Goal: Transaction & Acquisition: Purchase product/service

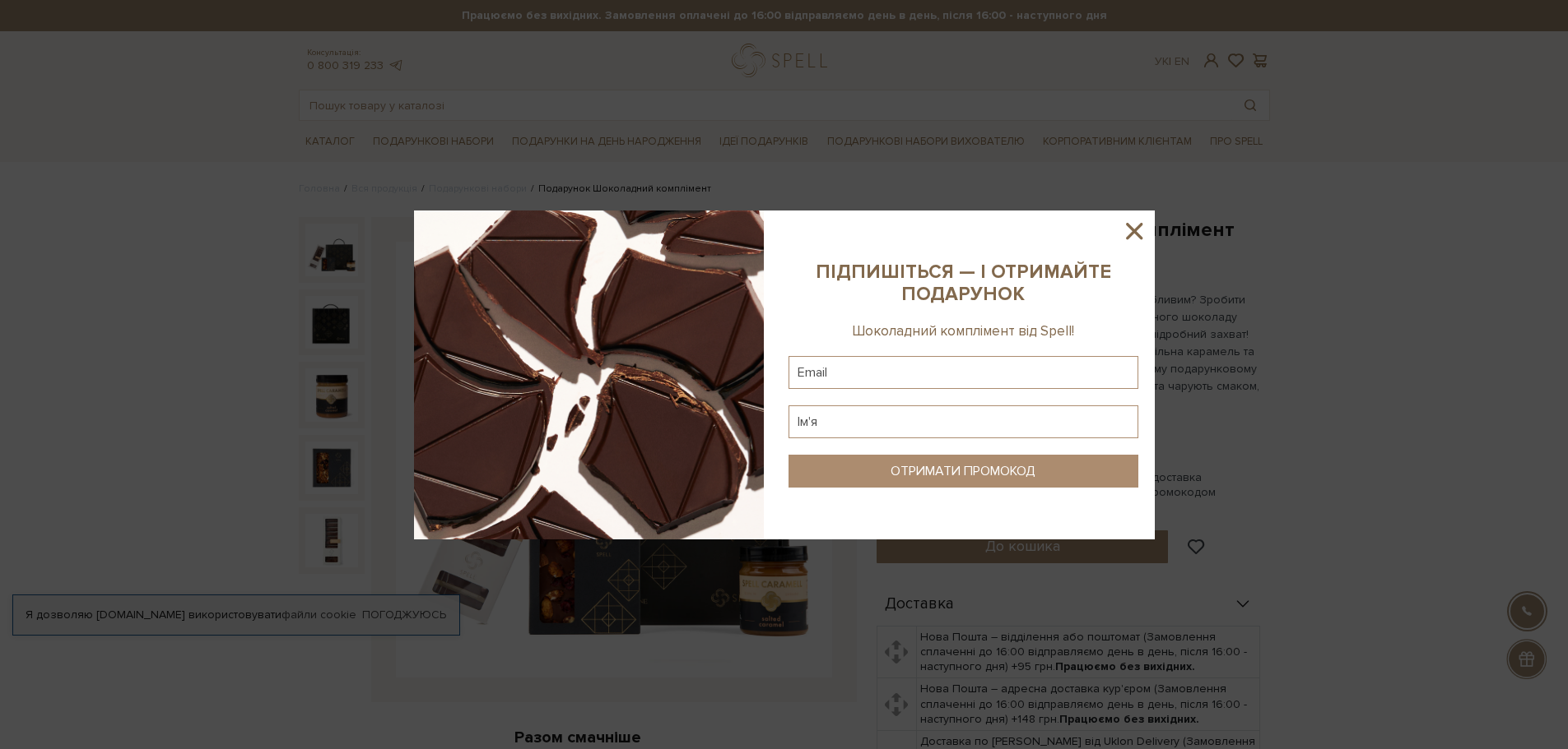
click at [1126, 234] on icon at bounding box center [1134, 231] width 28 height 28
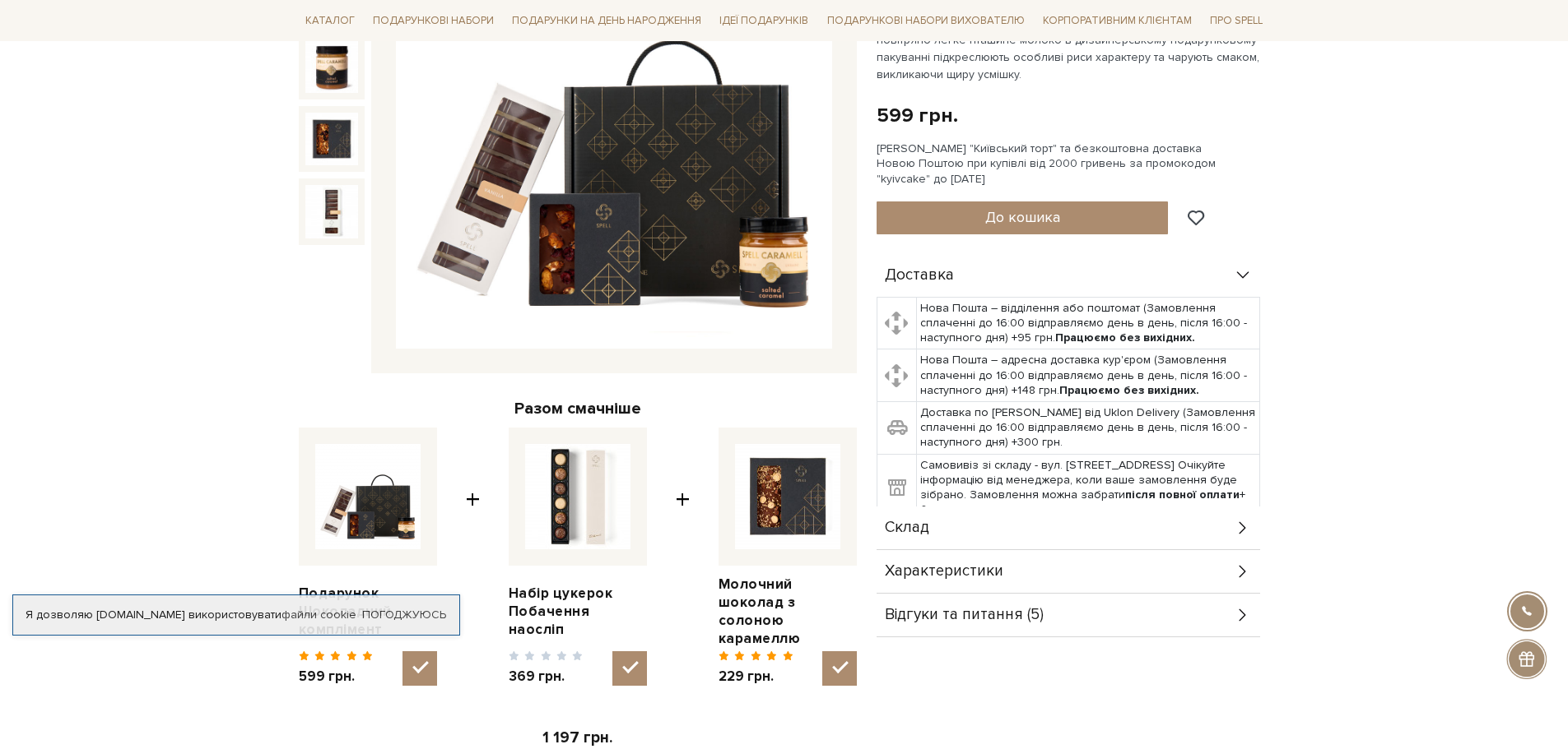
scroll to position [411, 0]
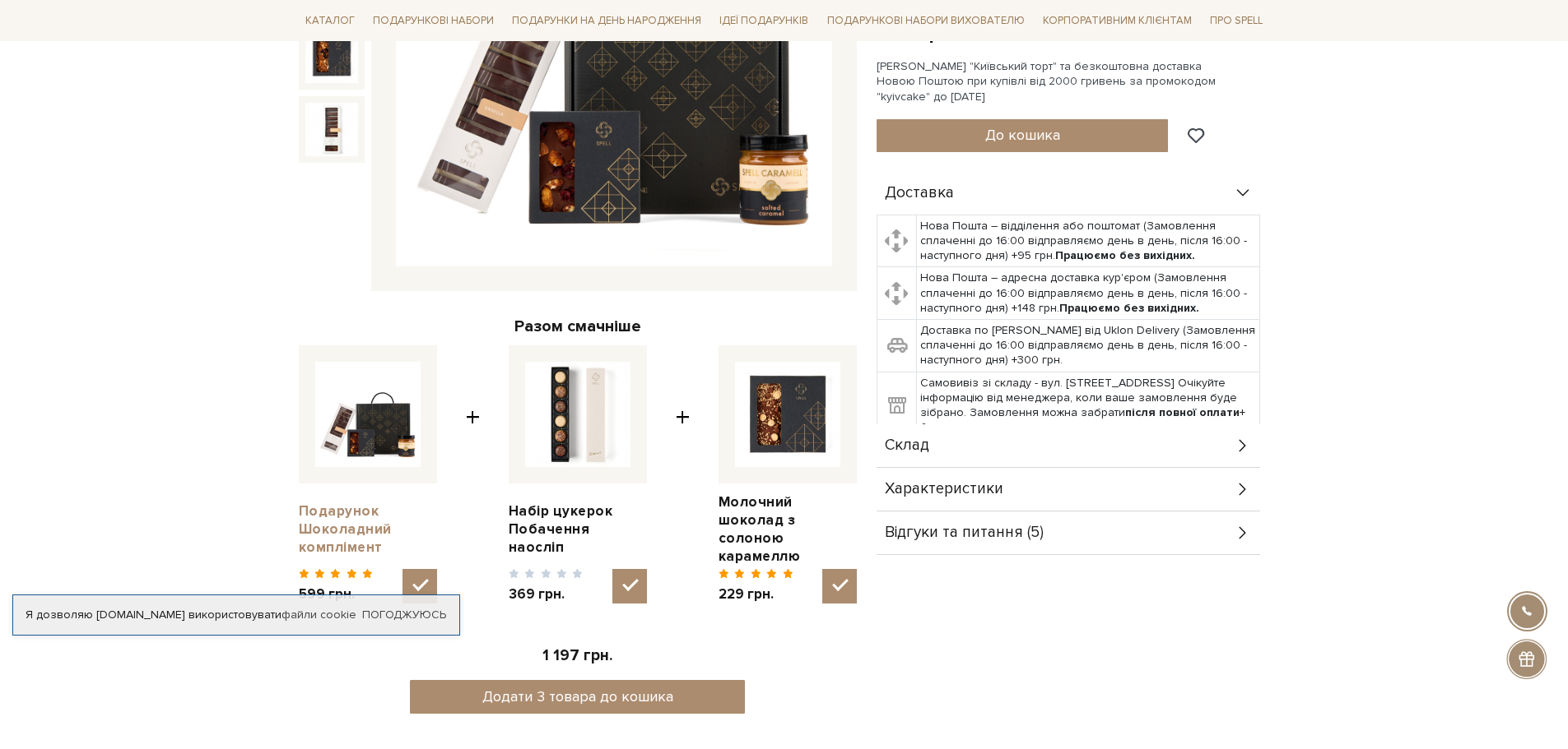
click at [335, 517] on link "Подарунок Шоколадний комплімент" at bounding box center [368, 530] width 138 height 54
click at [351, 535] on link "Подарунок Шоколадний комплімент" at bounding box center [368, 530] width 138 height 54
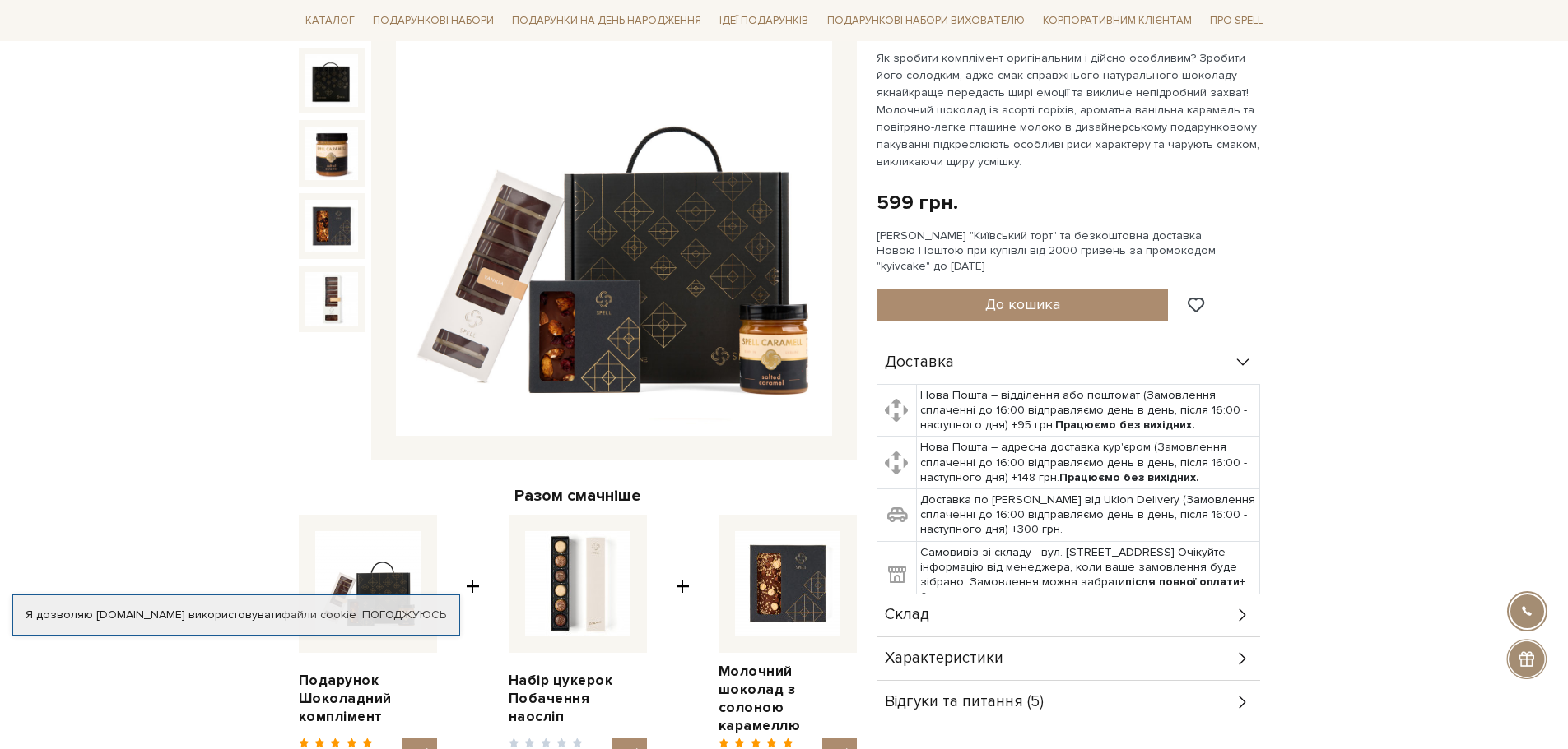
scroll to position [247, 0]
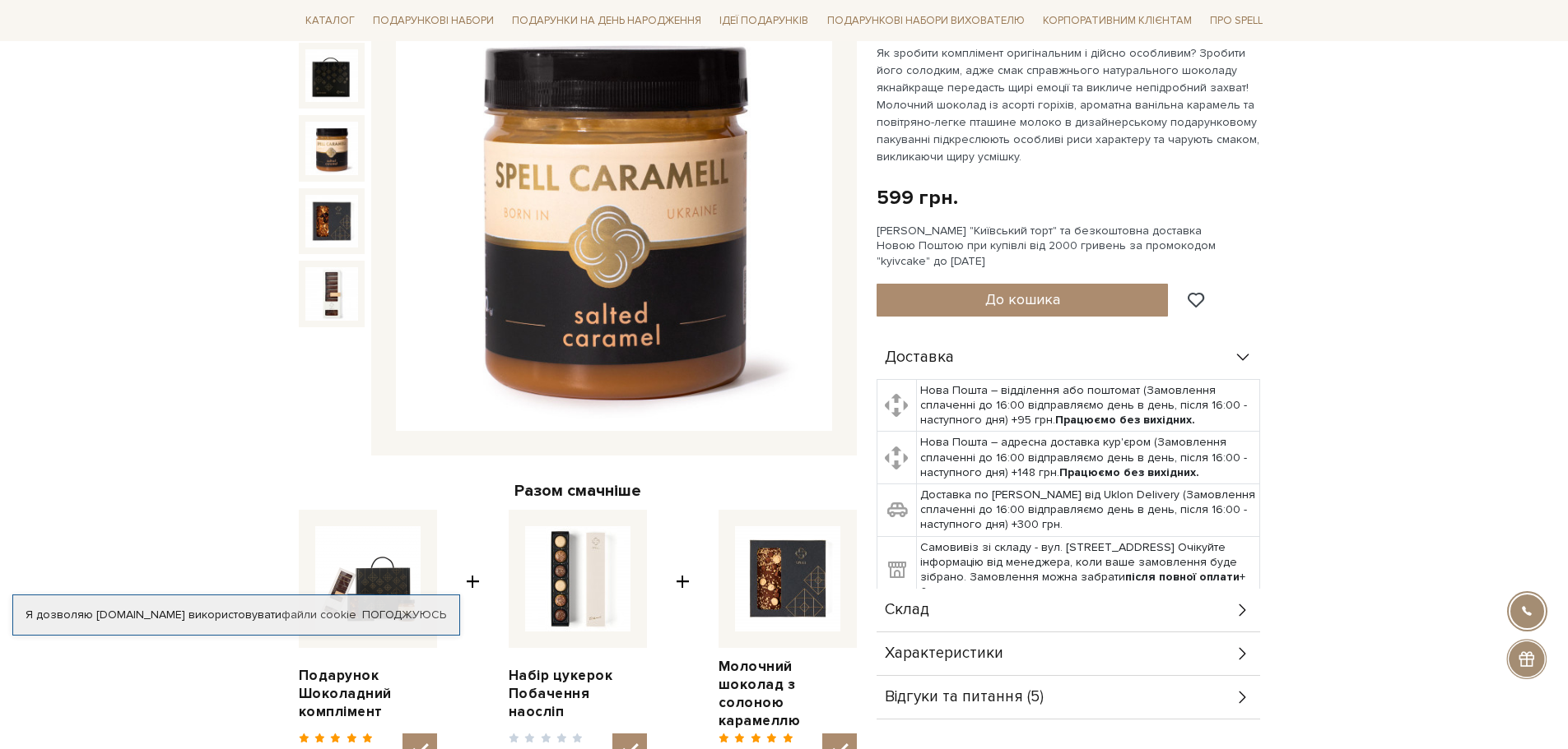
click at [314, 136] on img at bounding box center [331, 148] width 52 height 52
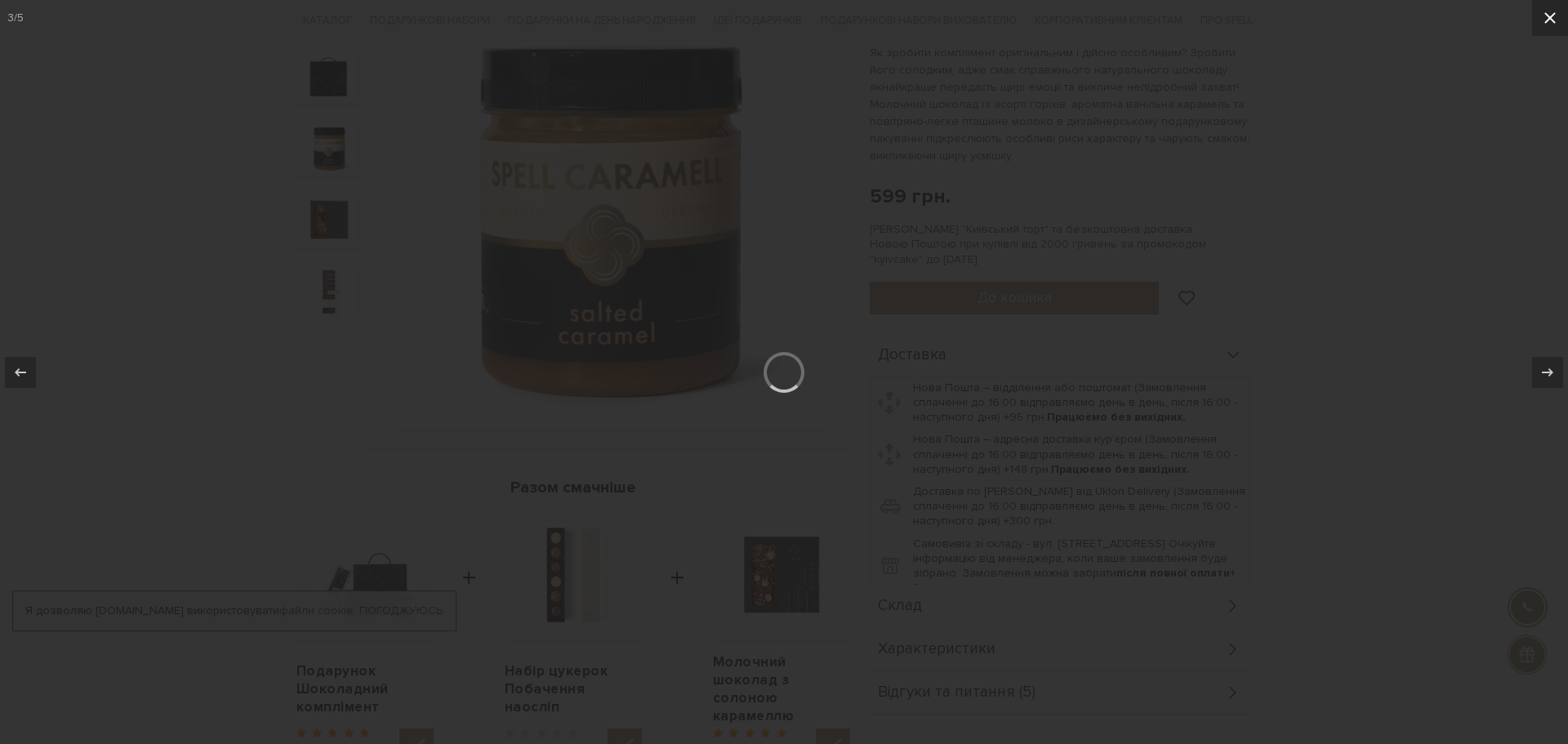
click at [1554, 21] on icon at bounding box center [1549, 17] width 11 height 11
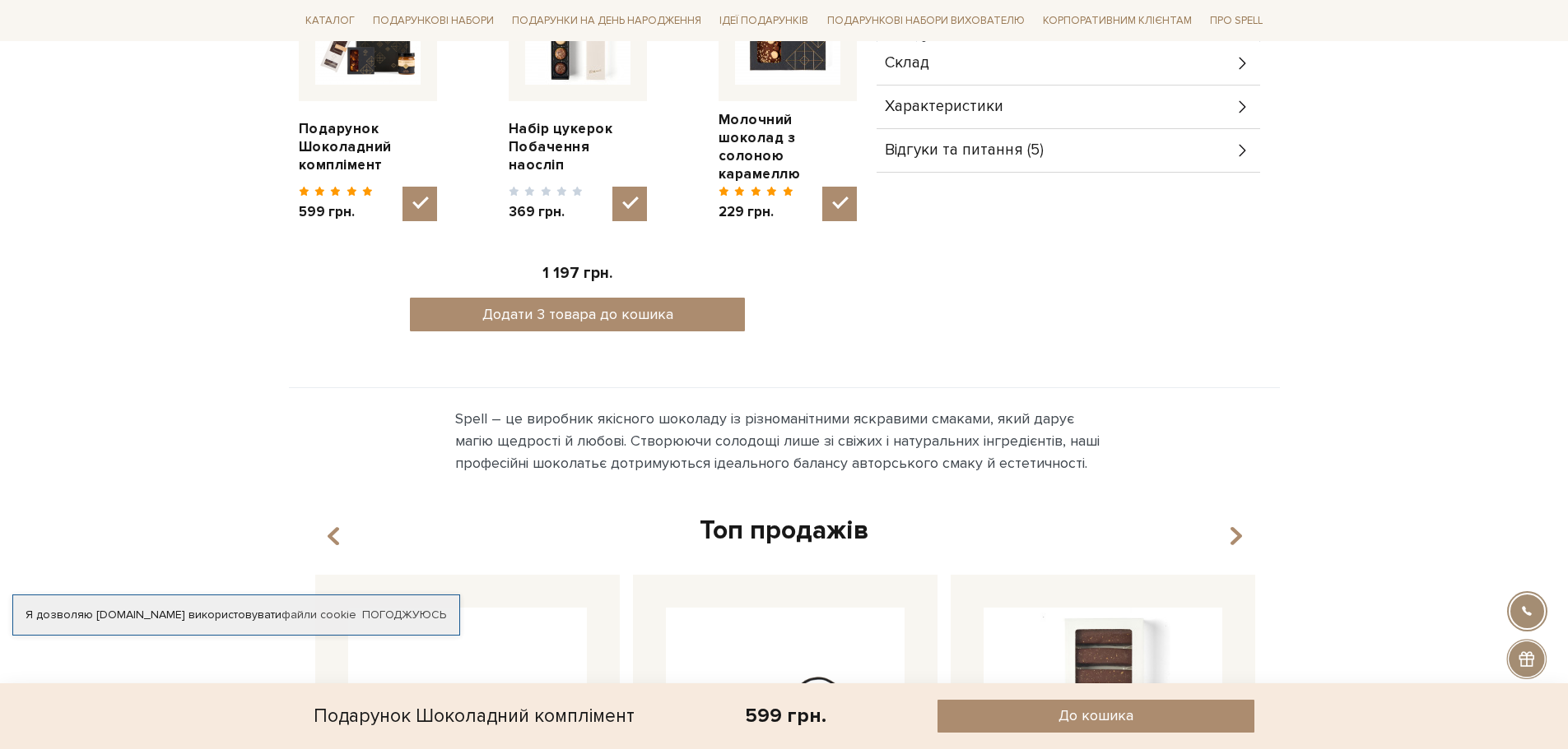
scroll to position [822, 0]
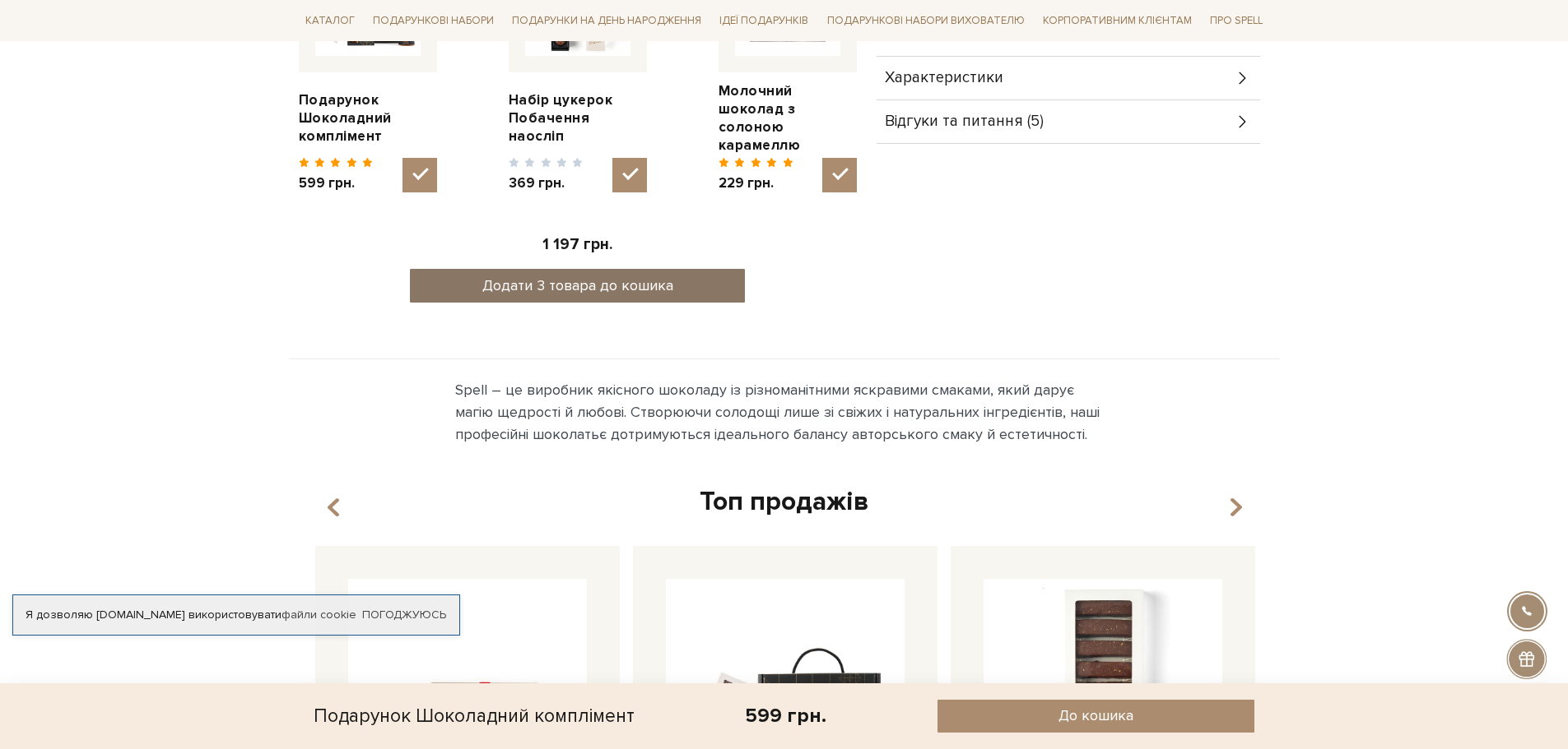
click at [624, 269] on button "Додати 3 товара до кошика" at bounding box center [577, 285] width 335 height 34
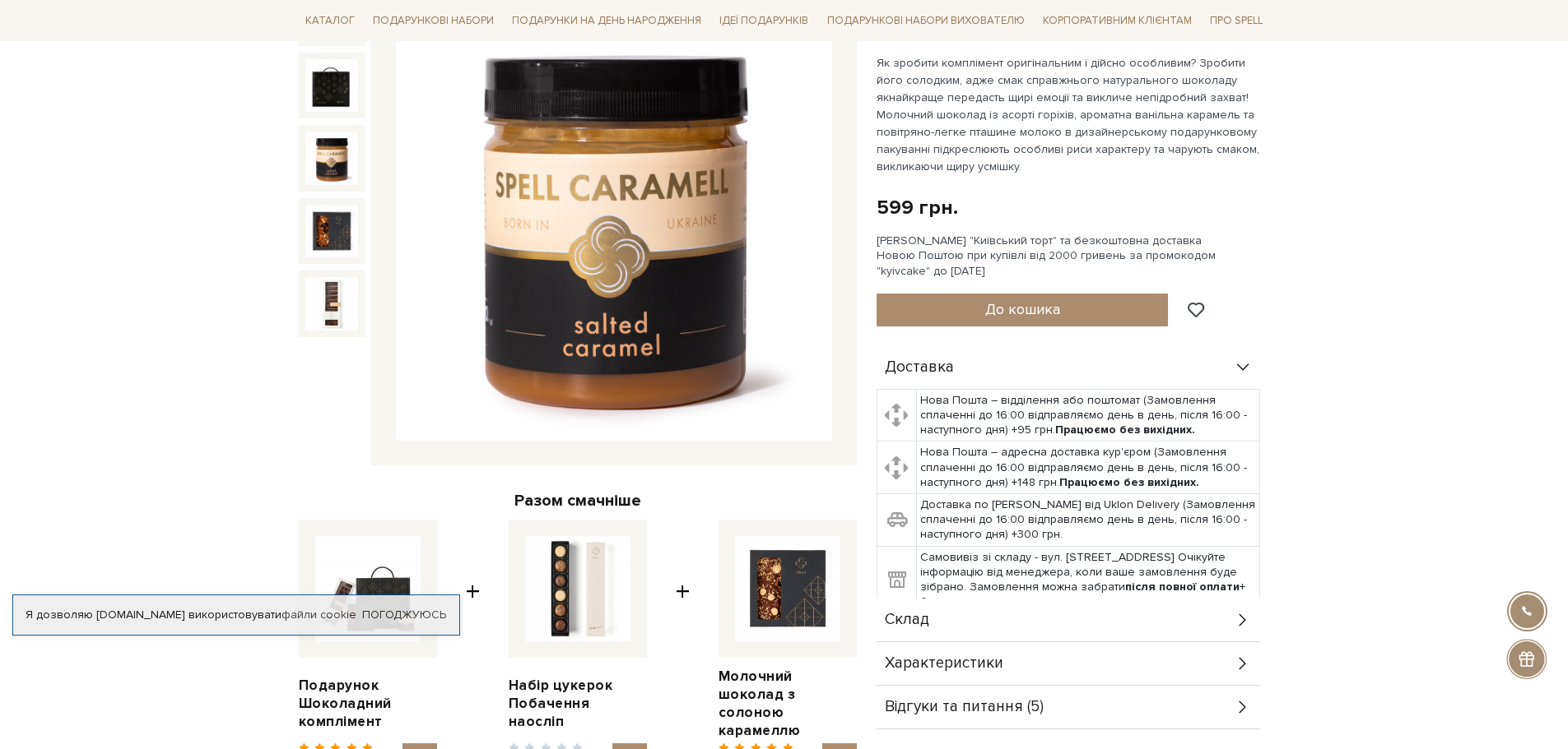
scroll to position [329, 0]
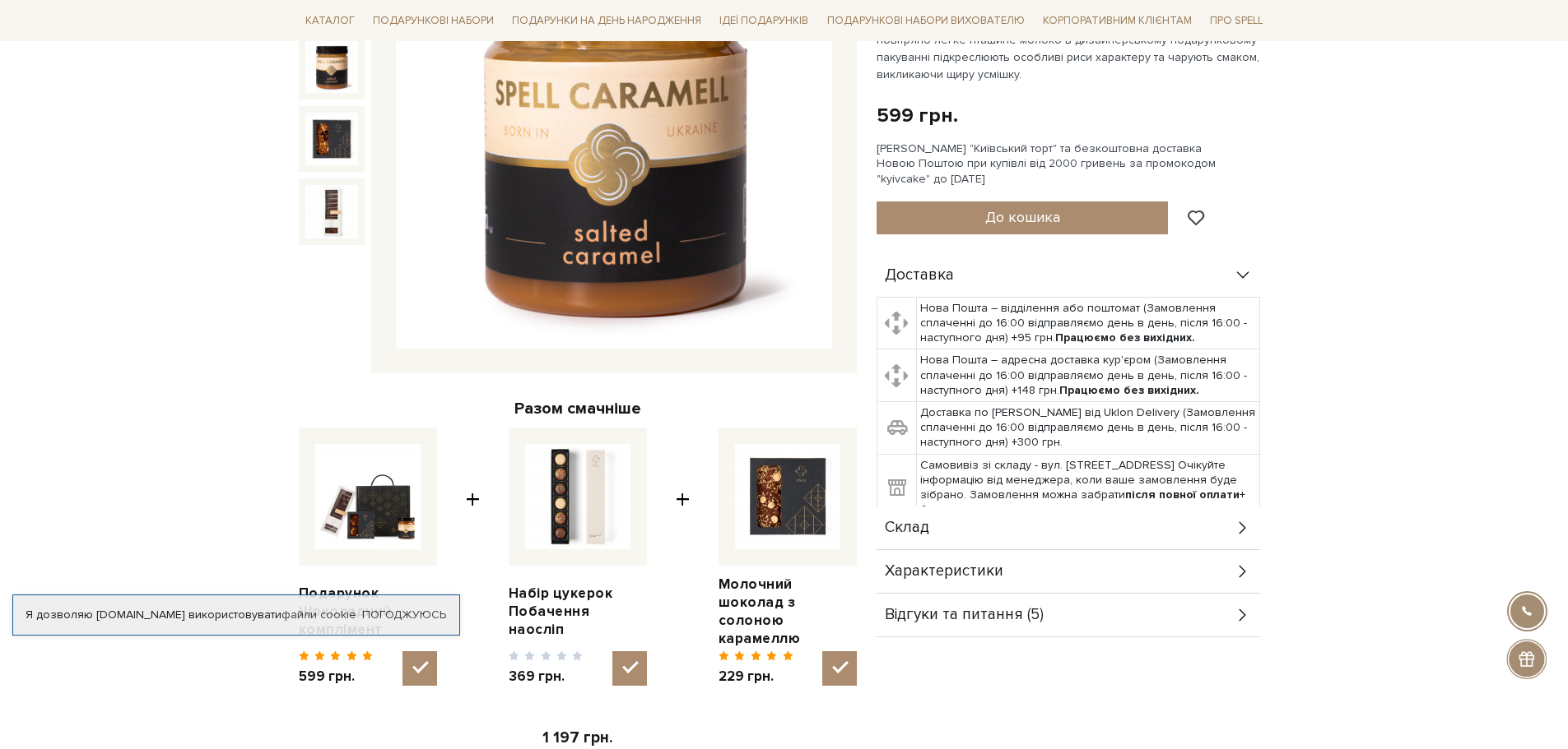
click at [578, 493] on img at bounding box center [577, 497] width 106 height 106
click at [612, 651] on input "checkbox" at bounding box center [630, 669] width 35 height 35
checkbox input "false"
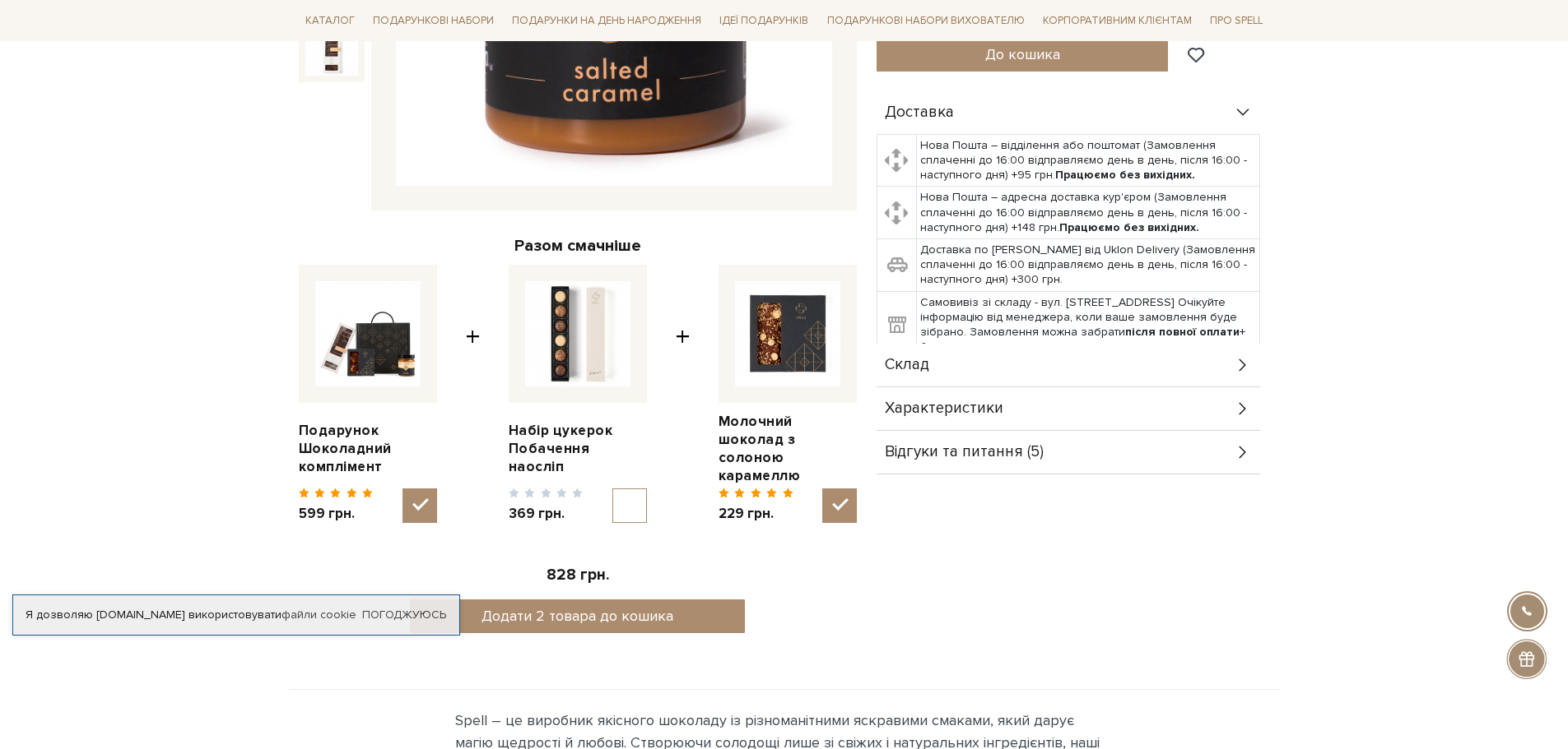
scroll to position [493, 0]
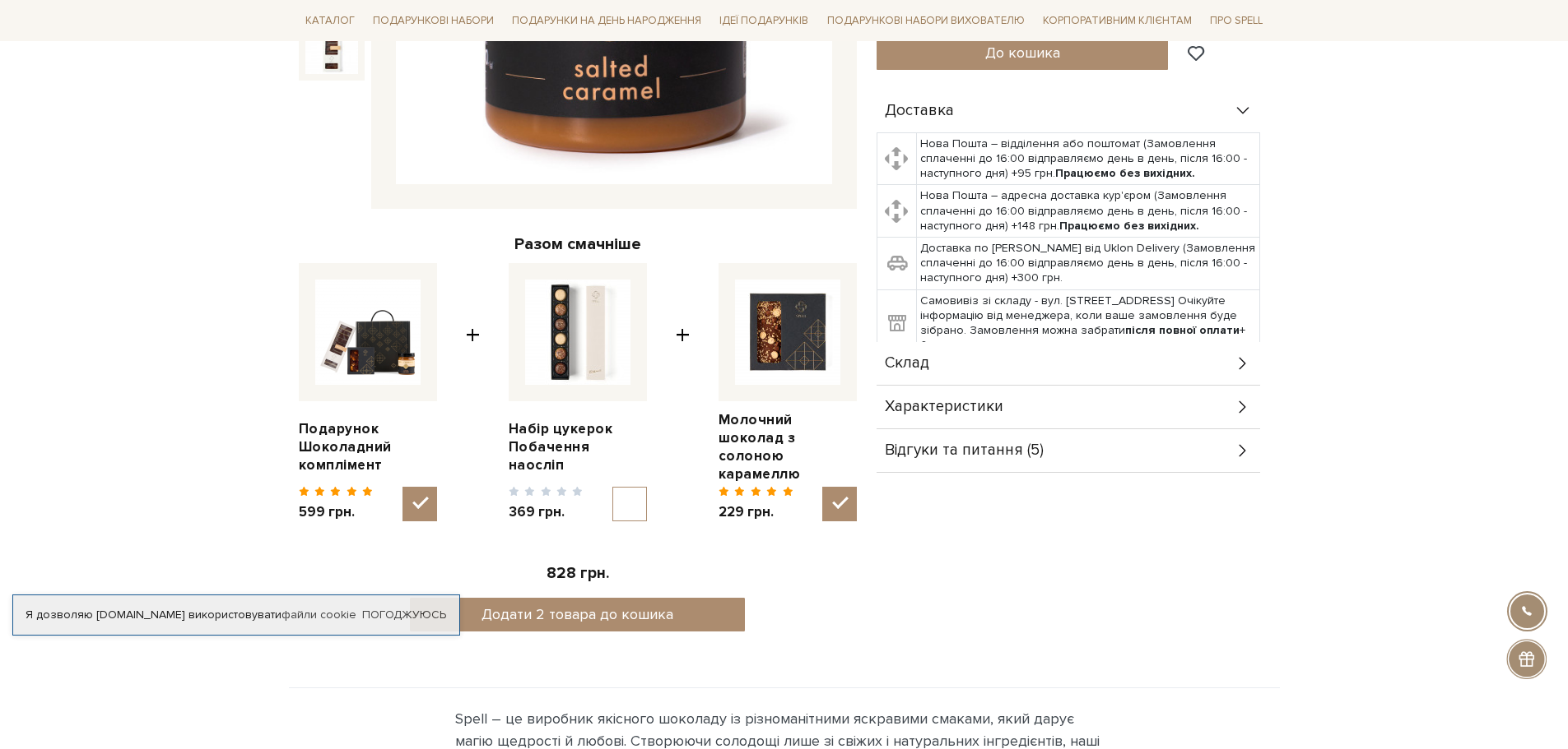
click at [832, 491] on input "checkbox" at bounding box center [839, 505] width 35 height 35
checkbox input "false"
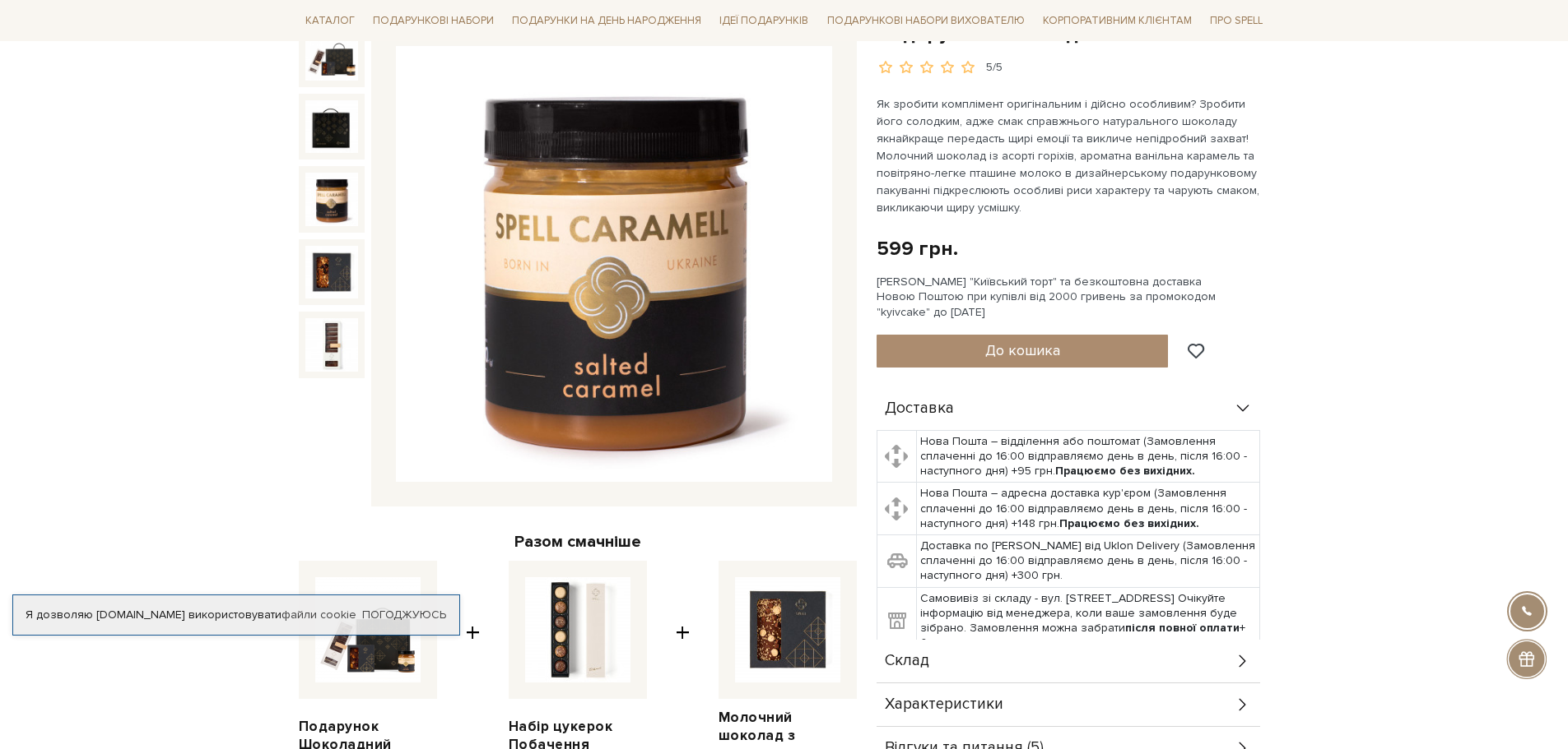
scroll to position [164, 0]
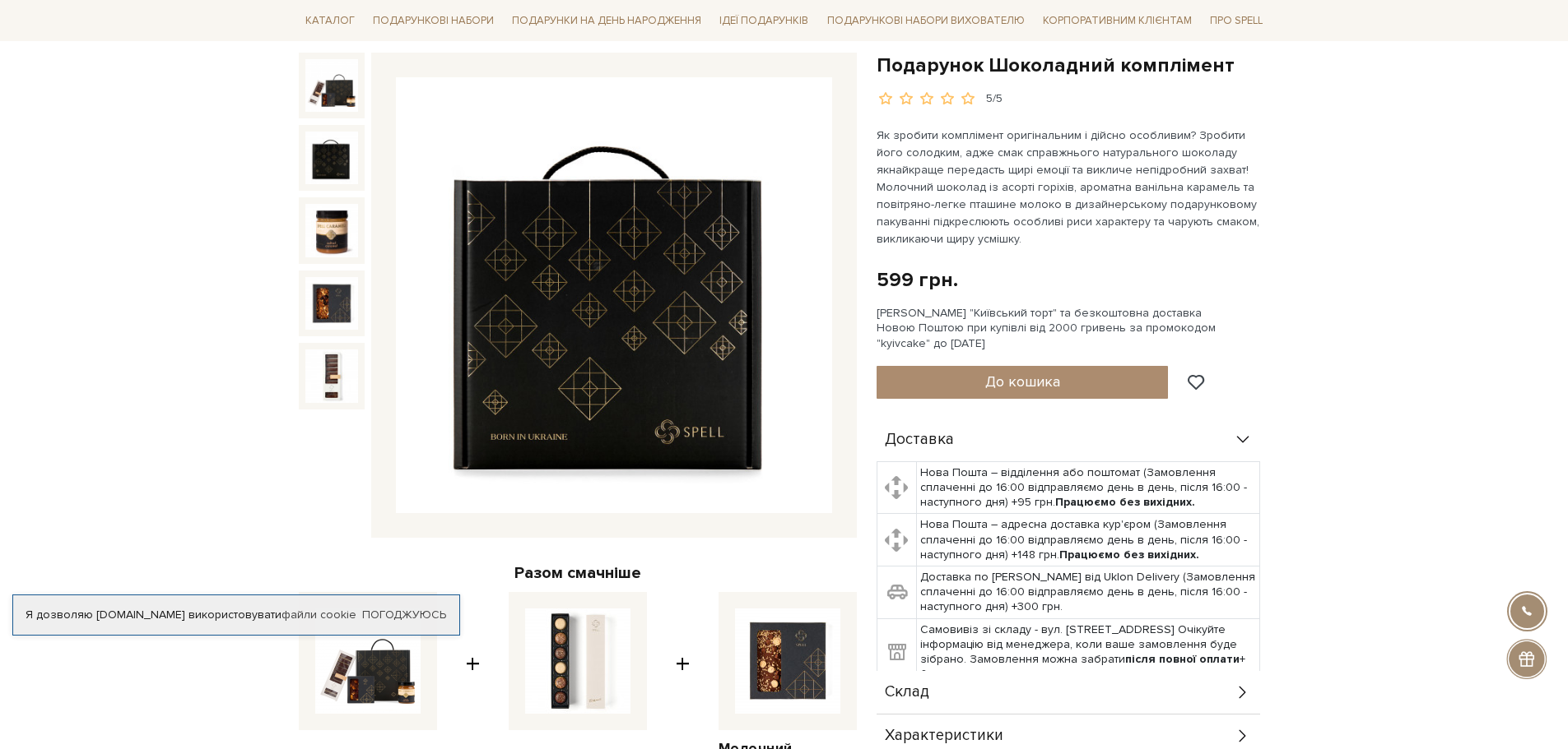
click at [326, 175] on img at bounding box center [331, 158] width 52 height 52
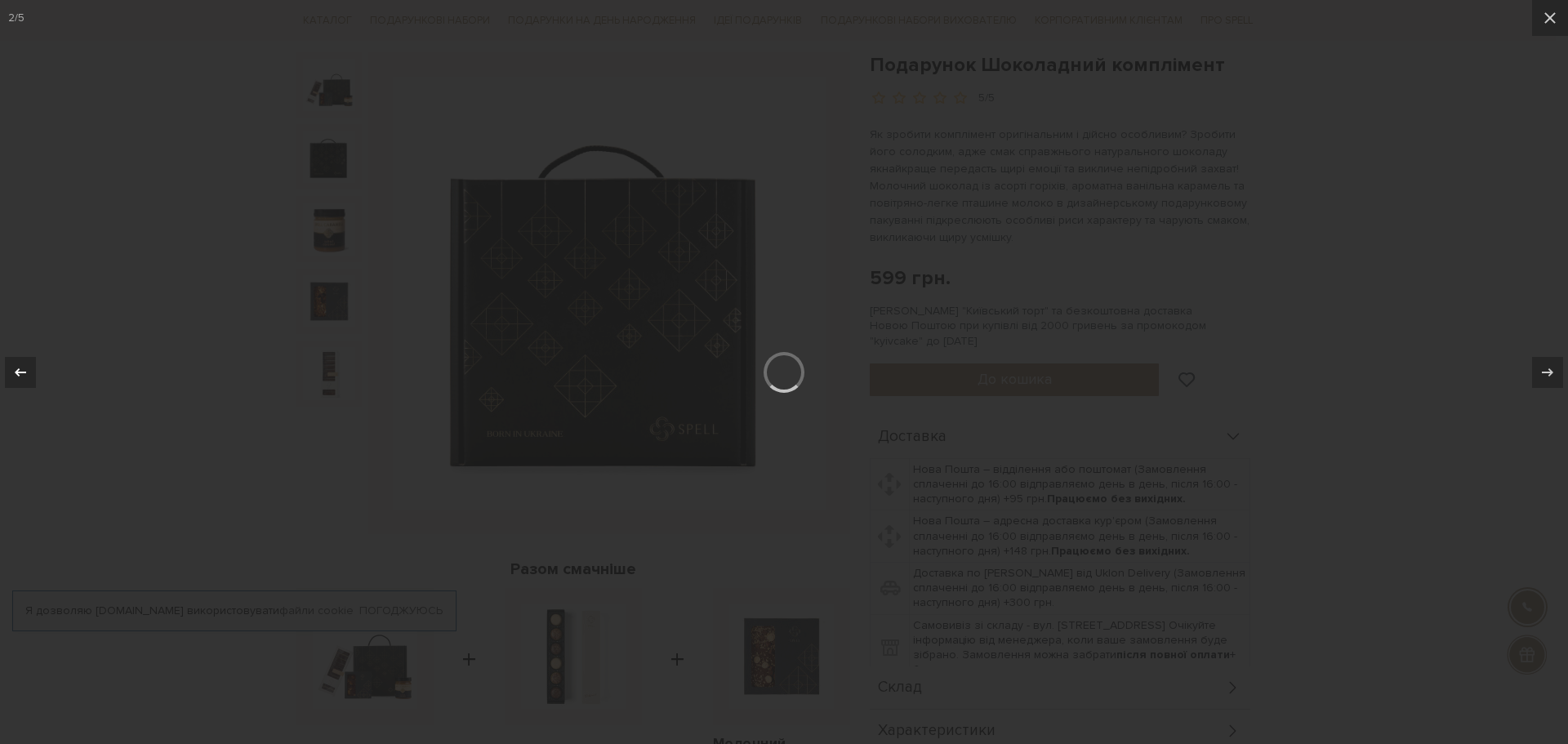
click at [0, 380] on button at bounding box center [29, 372] width 57 height 82
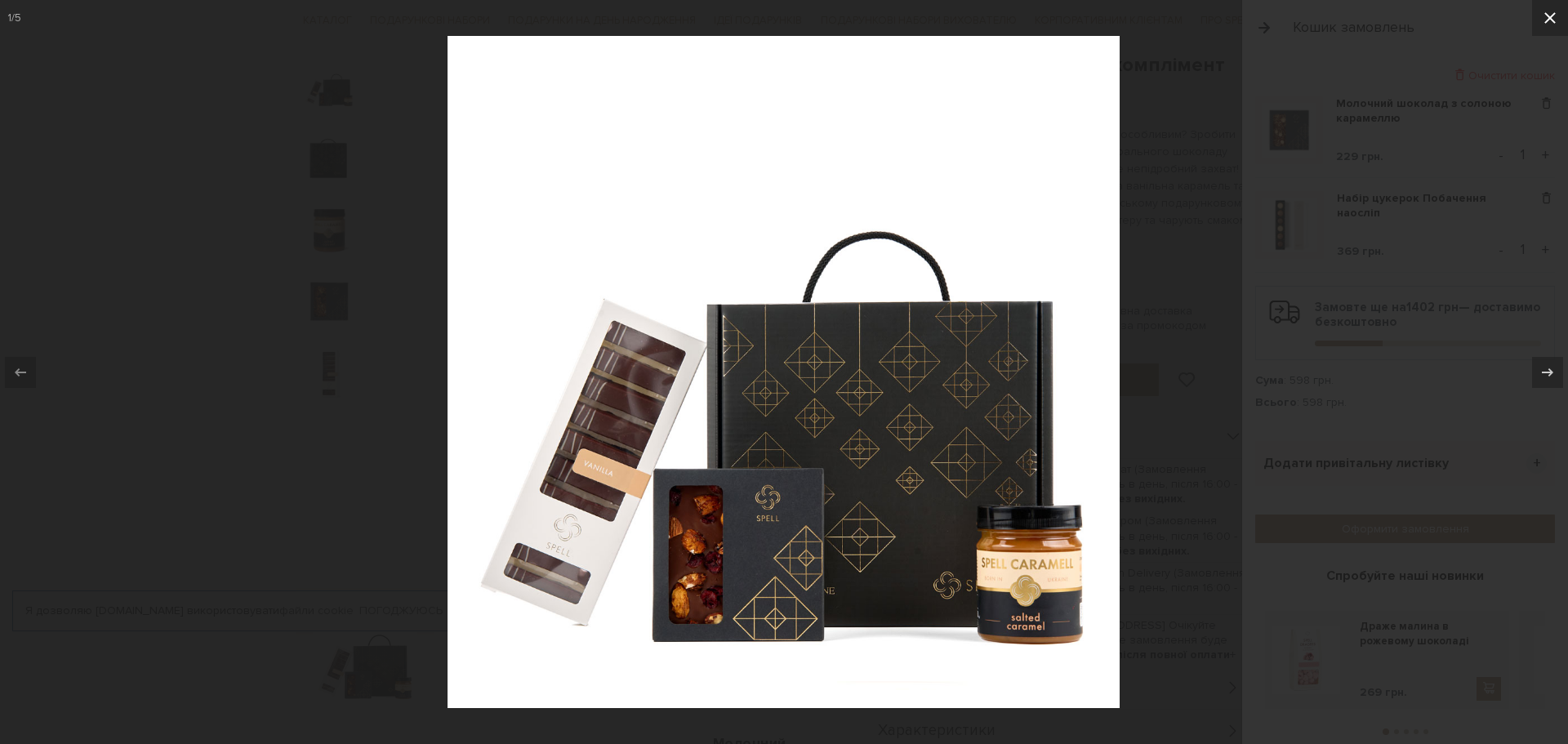
click at [1555, 8] on button at bounding box center [1549, 17] width 36 height 36
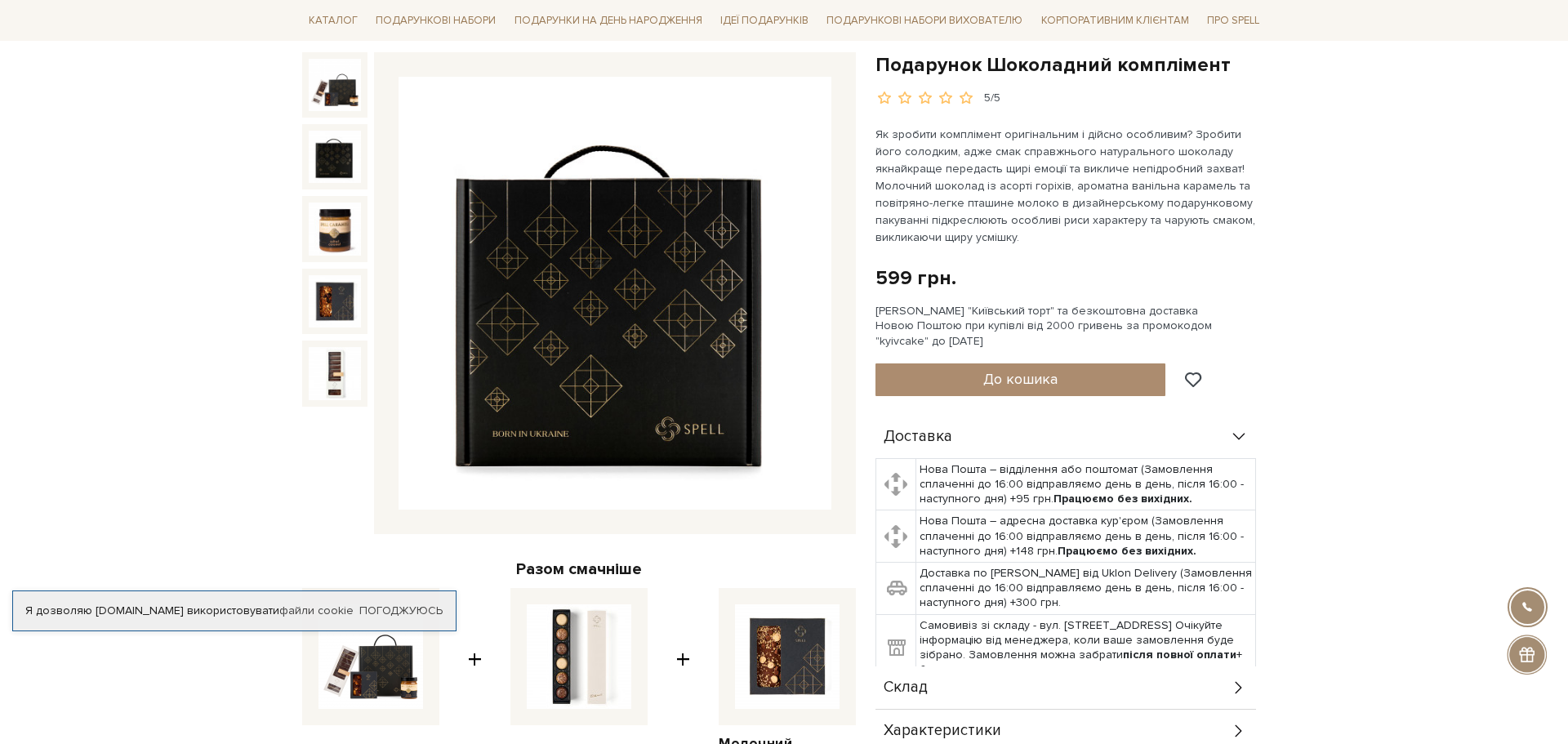
click at [180, 499] on div at bounding box center [784, 372] width 1568 height 744
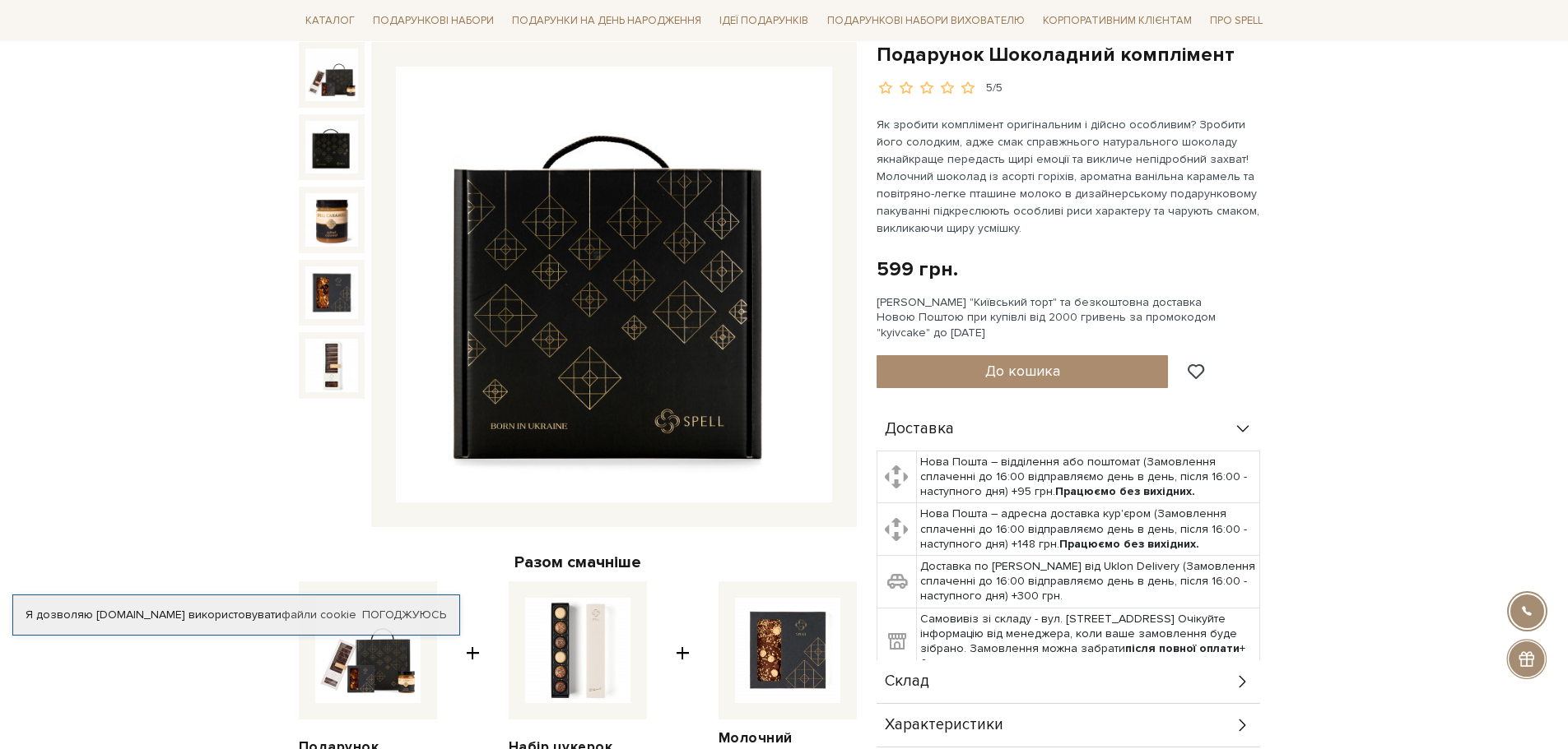
scroll to position [164, 0]
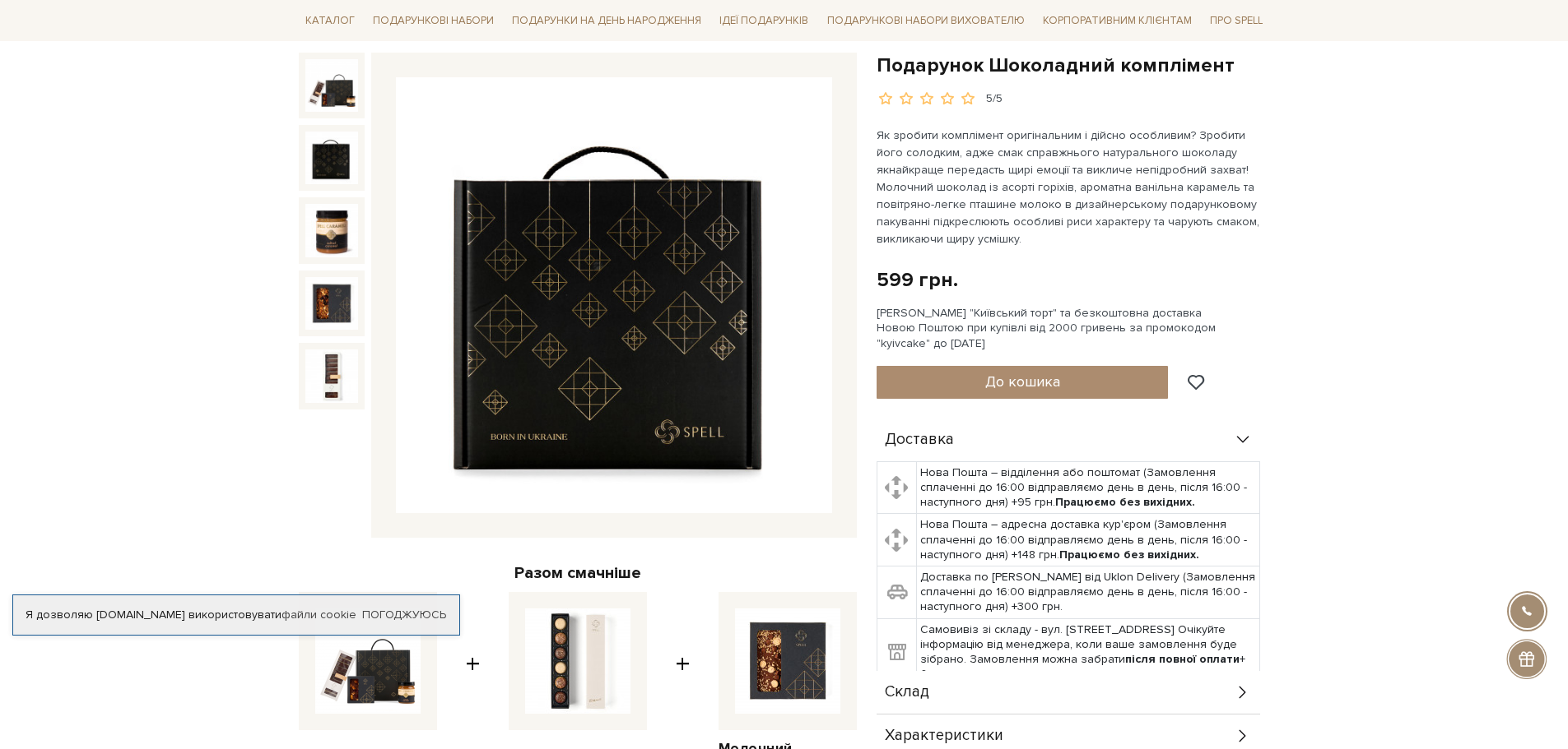
click at [324, 161] on img at bounding box center [331, 158] width 52 height 52
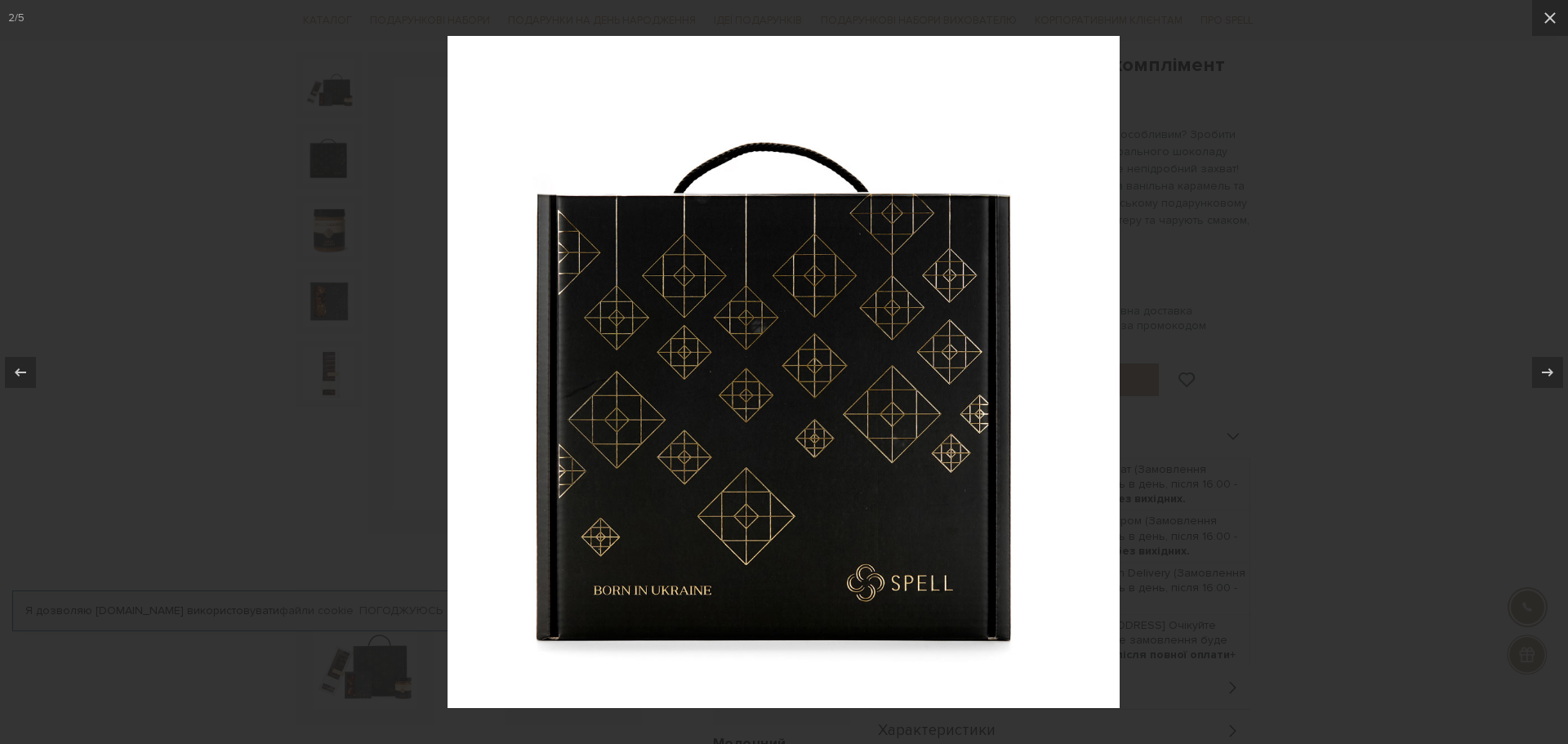
click at [319, 92] on div at bounding box center [784, 372] width 1568 height 744
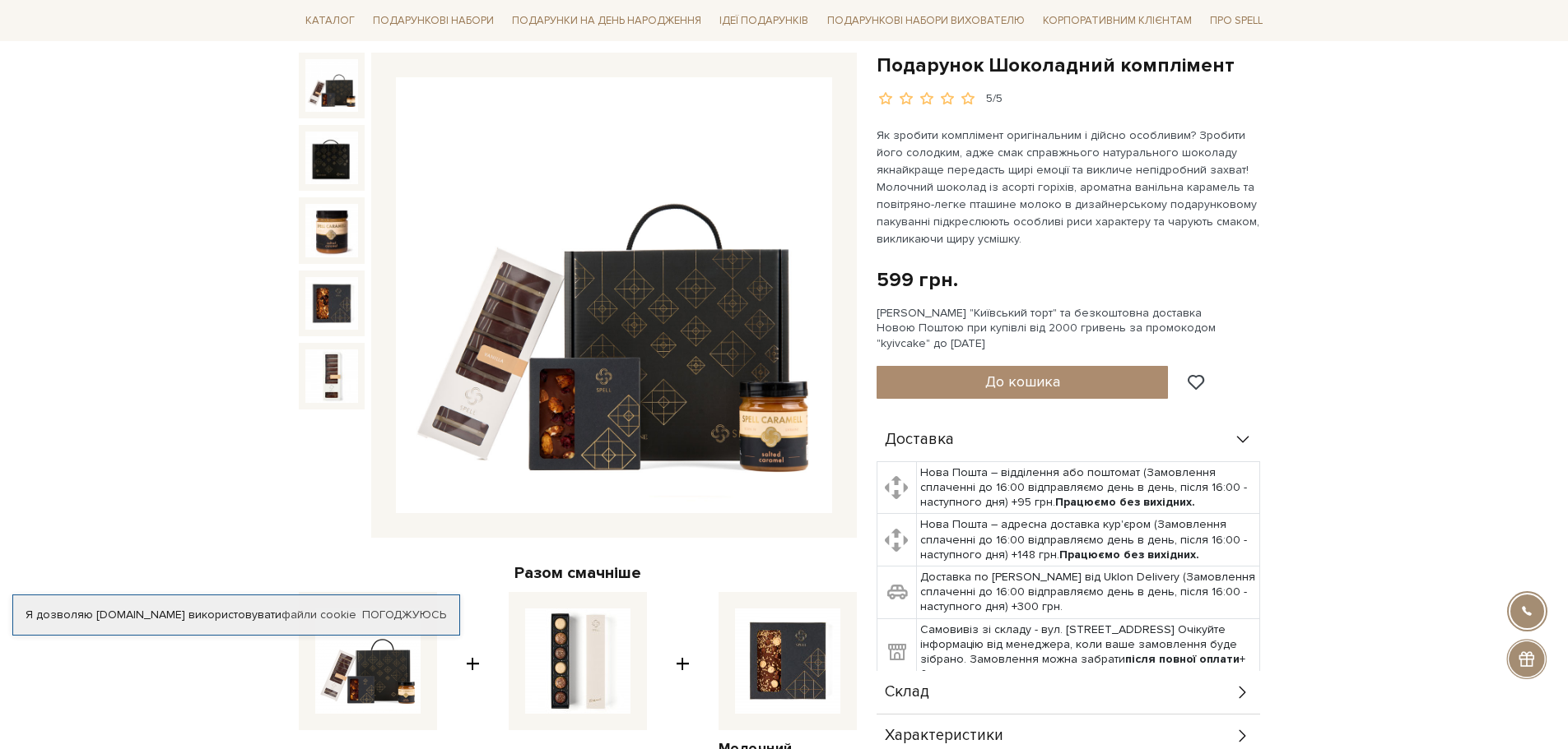
click at [307, 96] on img at bounding box center [331, 86] width 52 height 52
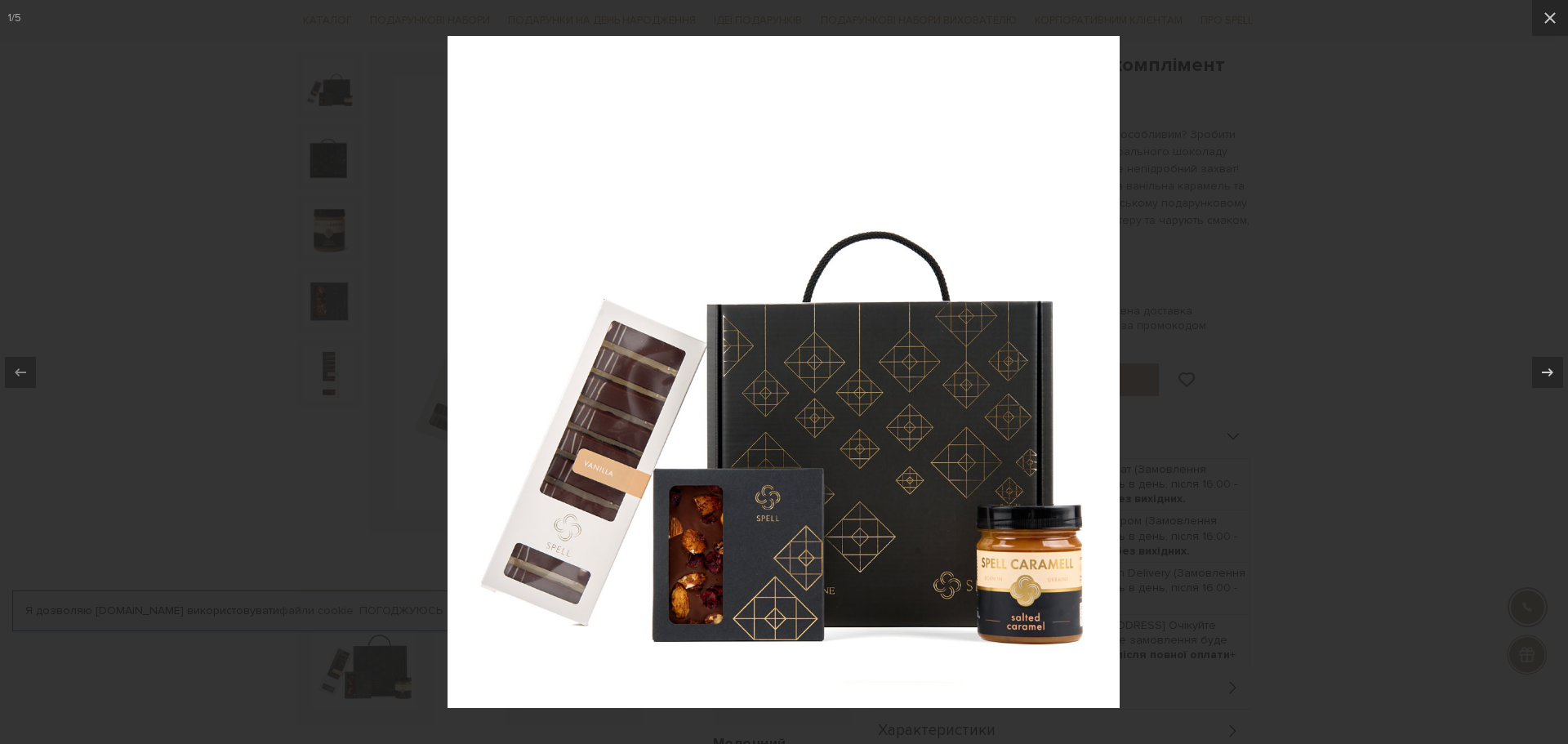
click at [306, 101] on div at bounding box center [784, 372] width 1568 height 744
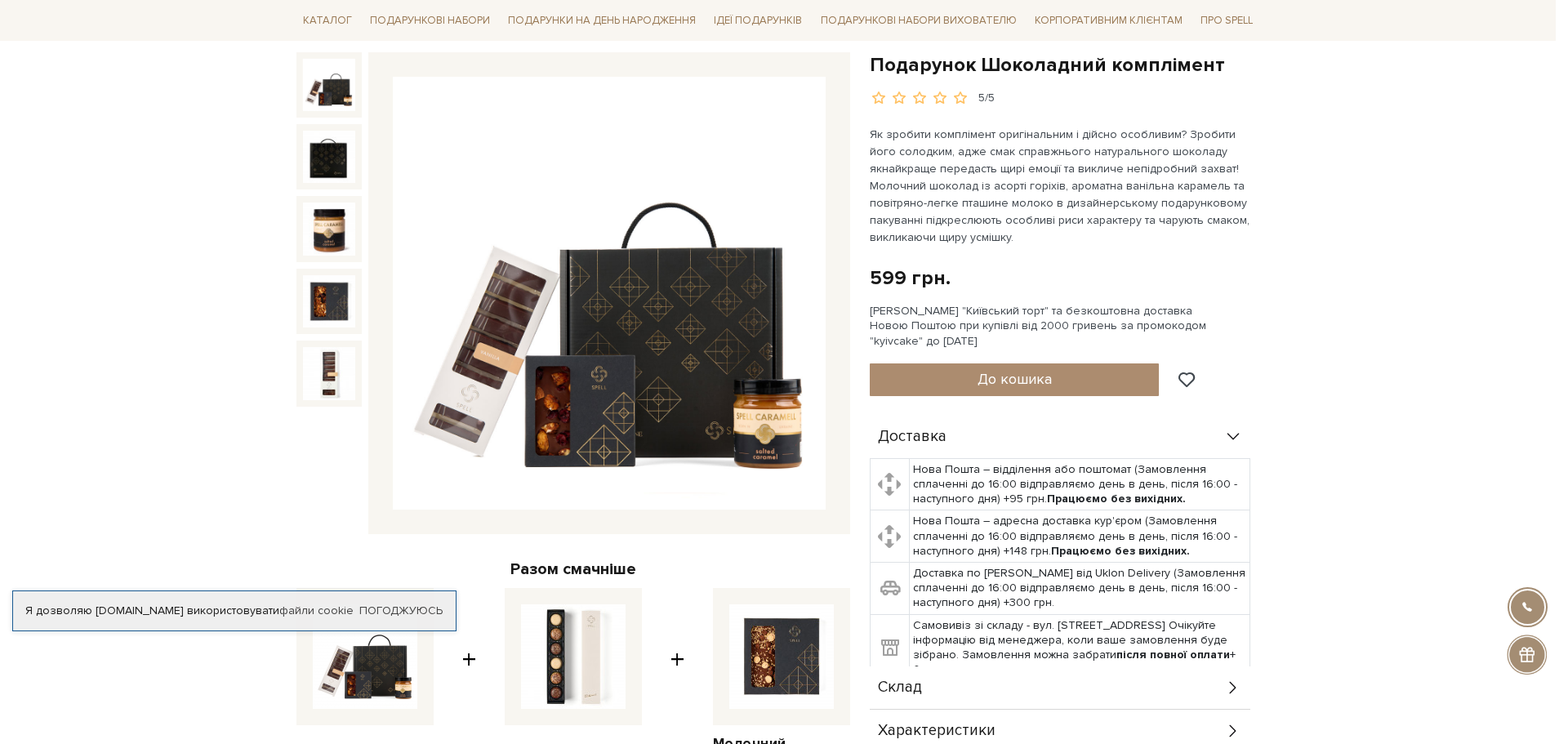
click at [306, 101] on img at bounding box center [329, 85] width 52 height 52
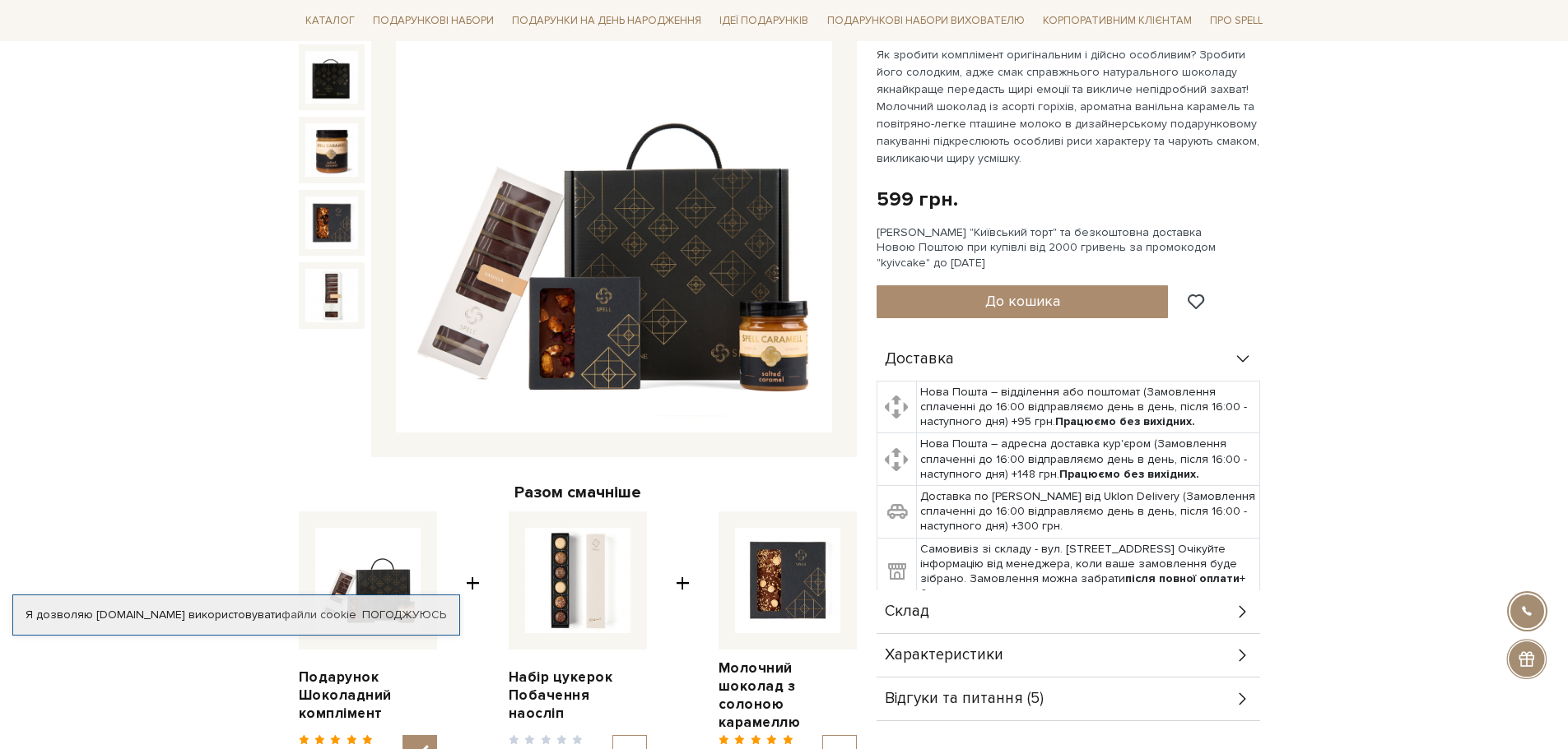
scroll to position [329, 0]
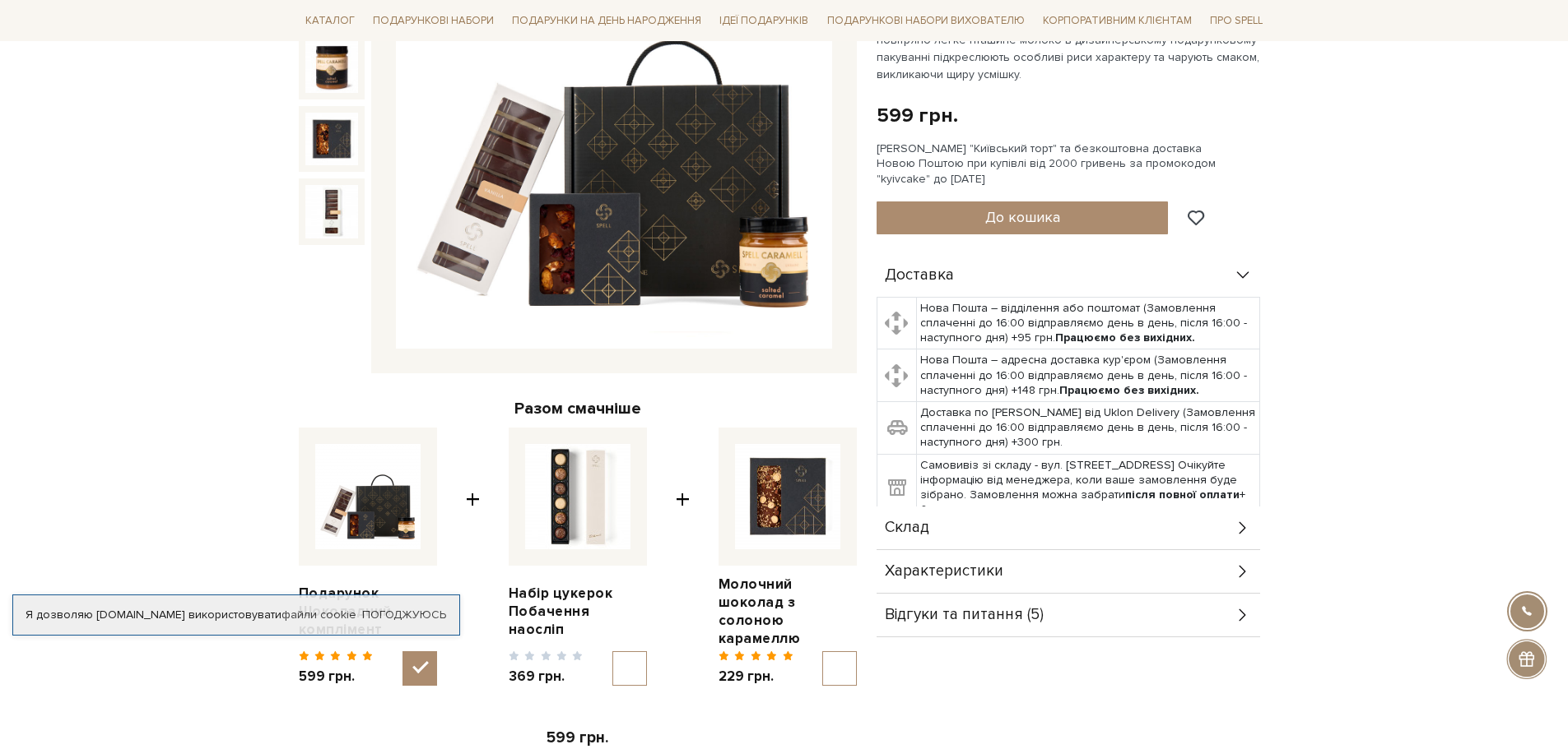
click at [575, 504] on img at bounding box center [577, 497] width 106 height 106
click at [612, 651] on input "checkbox" at bounding box center [630, 669] width 35 height 35
checkbox input "true"
click at [421, 661] on input "checkbox" at bounding box center [420, 669] width 35 height 35
checkbox input "false"
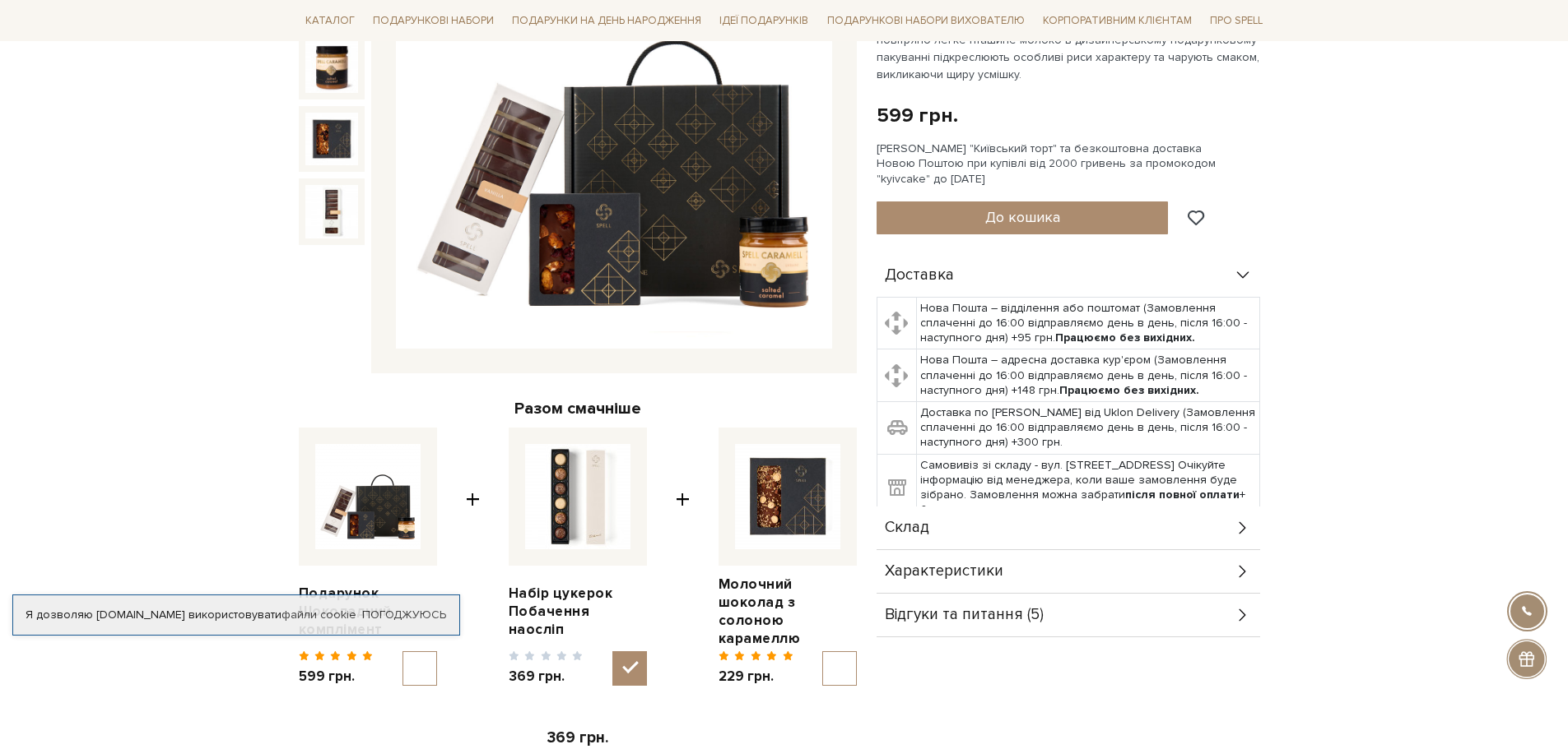
click at [595, 525] on img at bounding box center [577, 497] width 106 height 106
click at [612, 651] on input "checkbox" at bounding box center [630, 669] width 35 height 35
checkbox input "true"
click at [815, 505] on img at bounding box center [787, 497] width 106 height 106
click at [822, 651] on input "checkbox" at bounding box center [839, 669] width 35 height 35
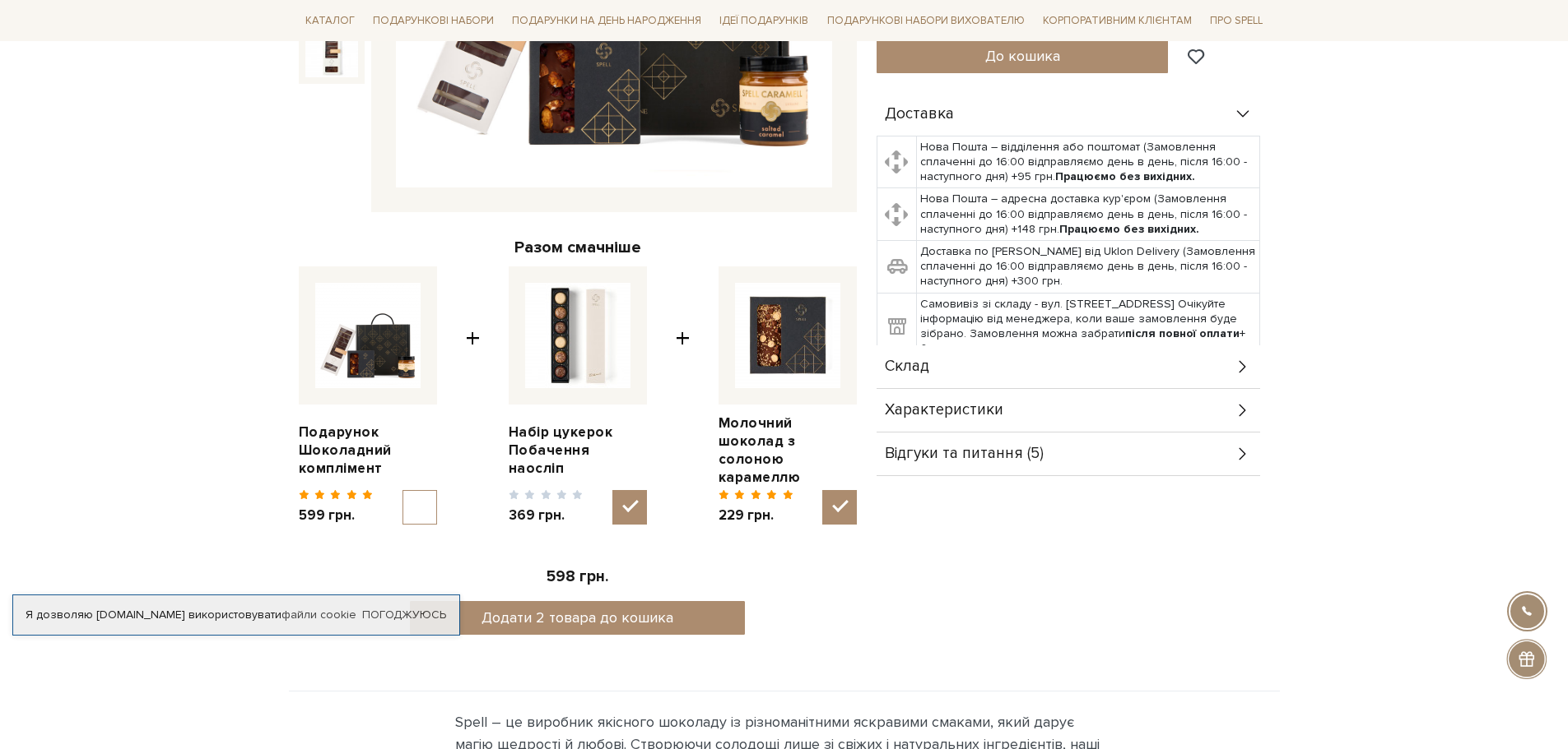
scroll to position [493, 0]
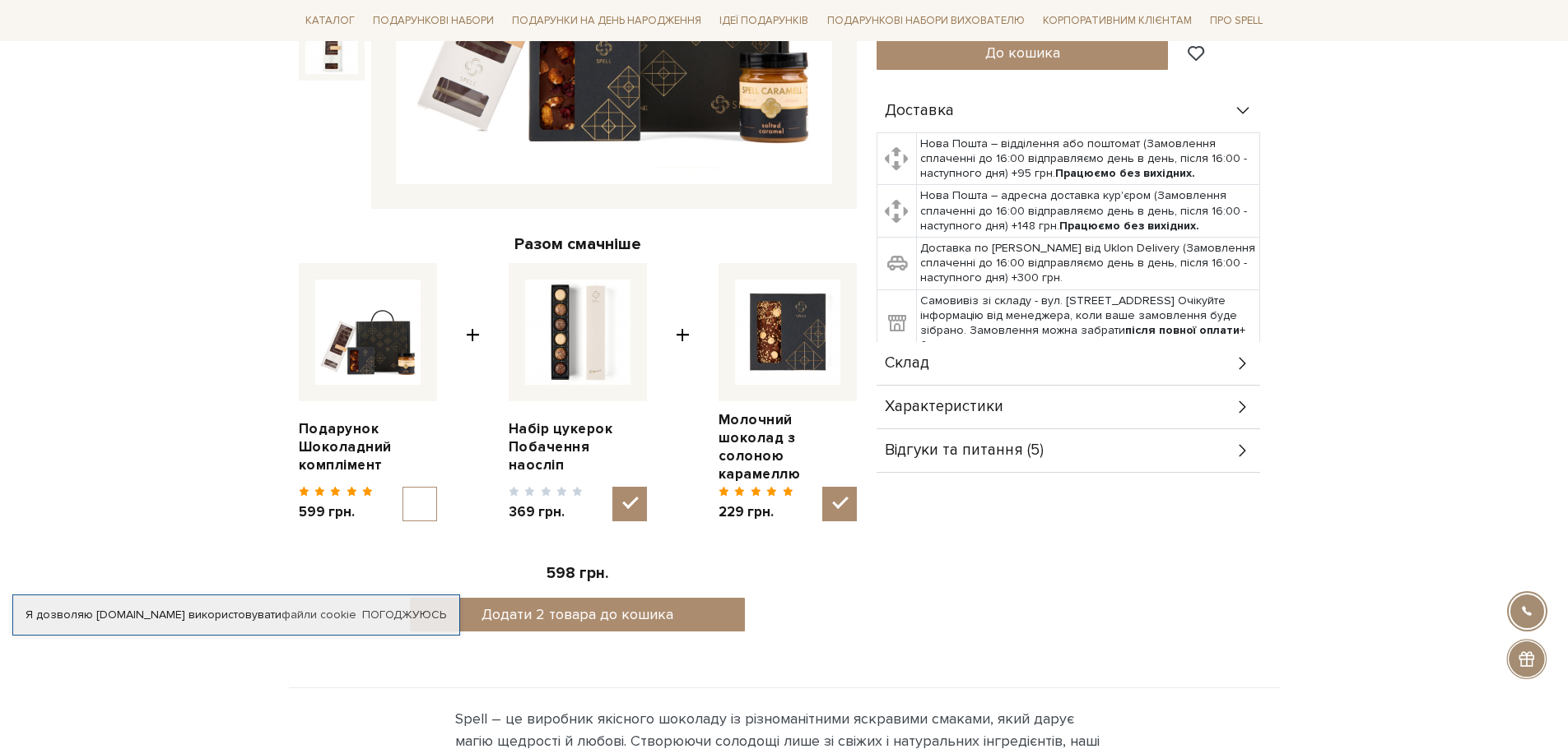
click at [860, 481] on div "Подарунок Шоколадний комплімент 5/5 Разом смачніше Подарунок Шоколадний комплім…" at bounding box center [577, 186] width 577 height 925
click at [850, 494] on input "checkbox" at bounding box center [839, 505] width 35 height 35
checkbox input "false"
click at [632, 487] on input "checkbox" at bounding box center [630, 505] width 35 height 35
checkbox input "true"
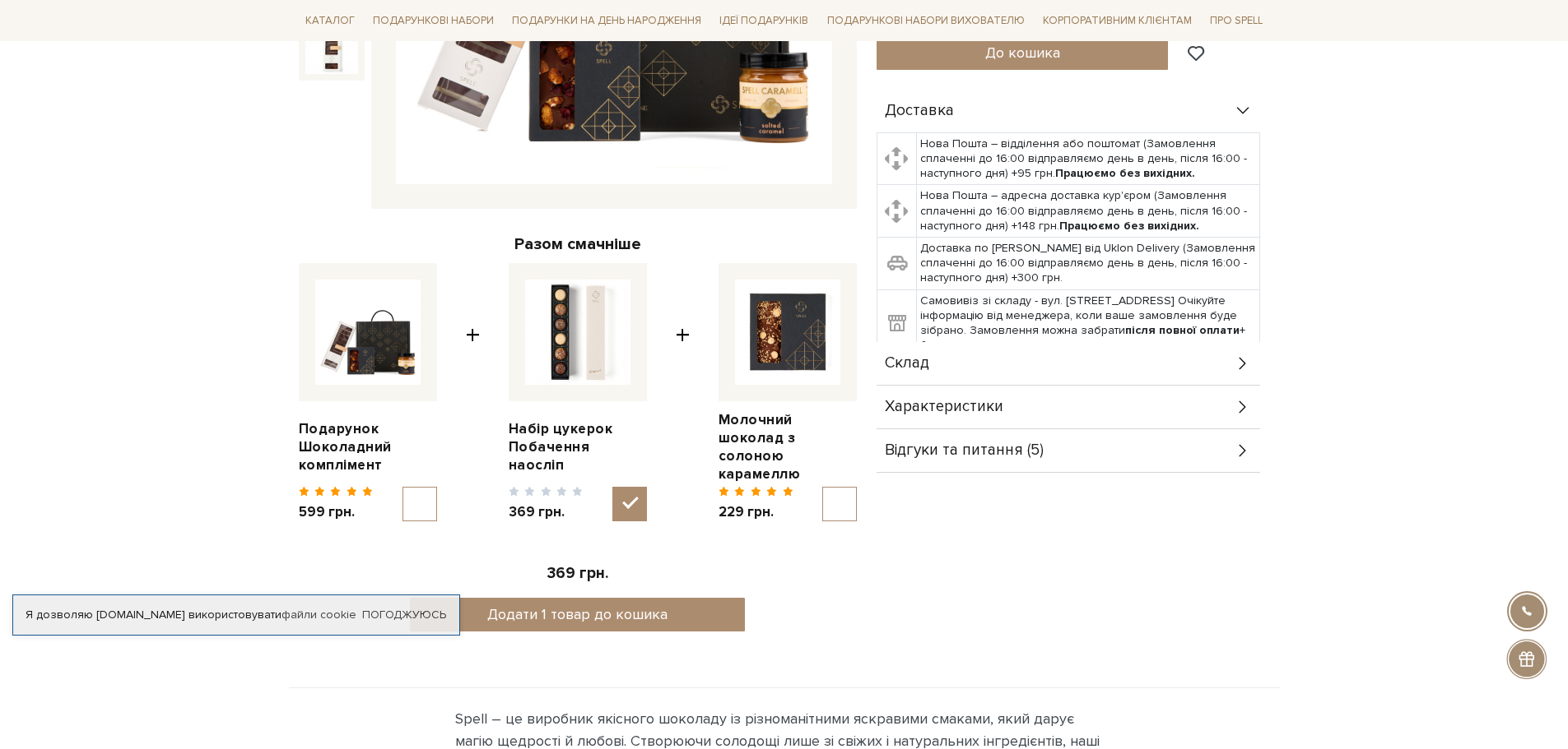
click at [411, 491] on input "checkbox" at bounding box center [420, 505] width 35 height 35
checkbox input "true"
click at [831, 487] on input "checkbox" at bounding box center [839, 505] width 35 height 35
checkbox input "true"
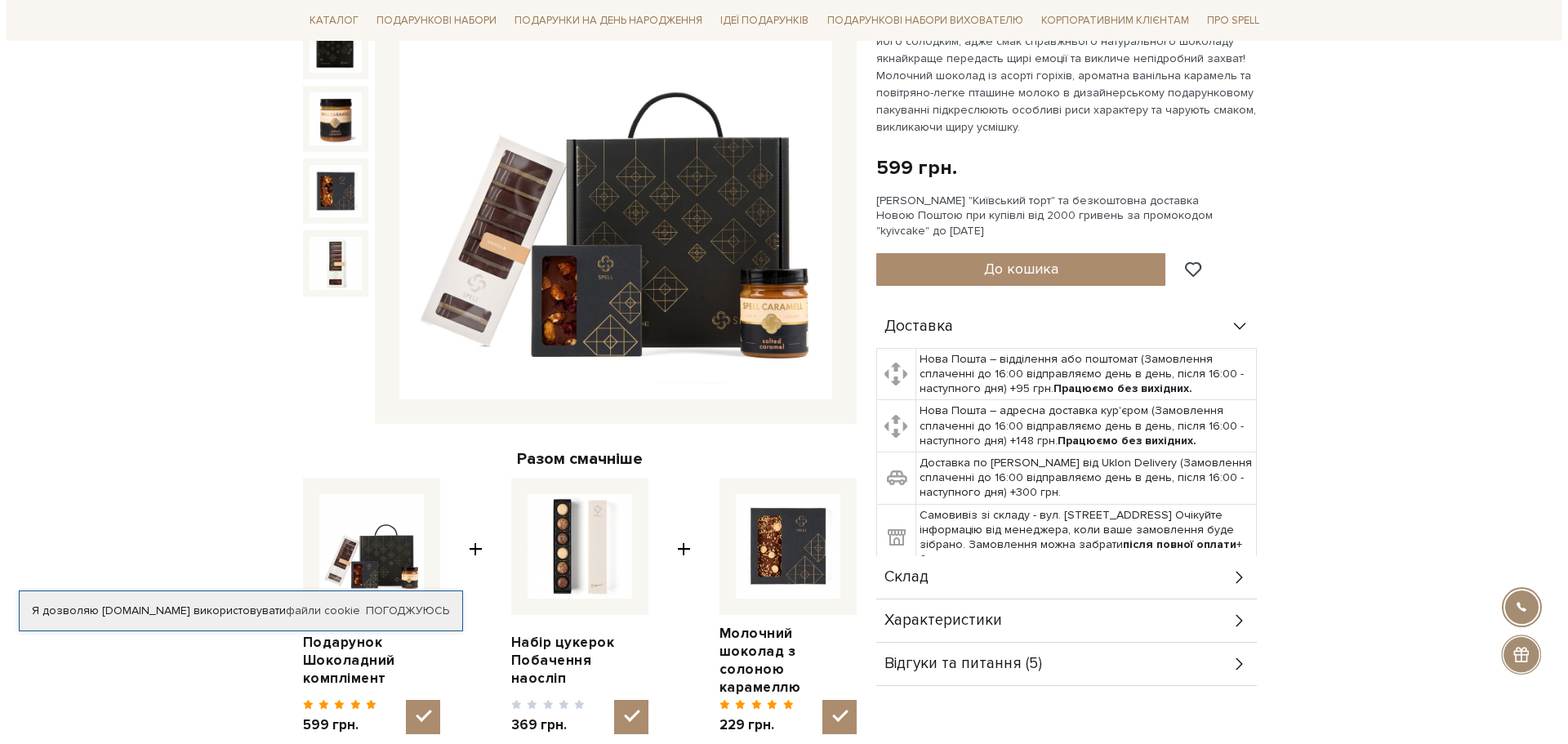
scroll to position [245, 0]
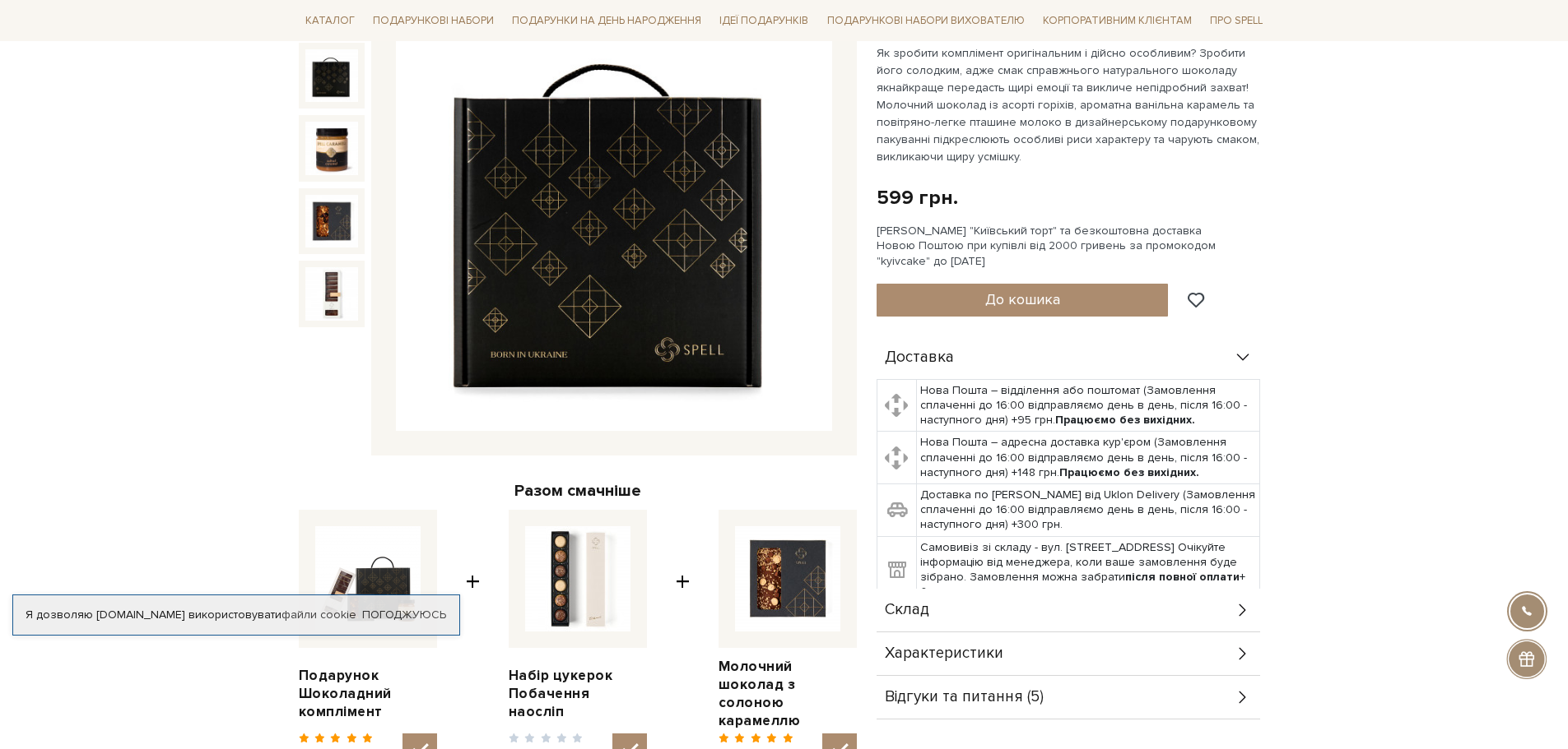
click at [335, 87] on img at bounding box center [331, 76] width 52 height 52
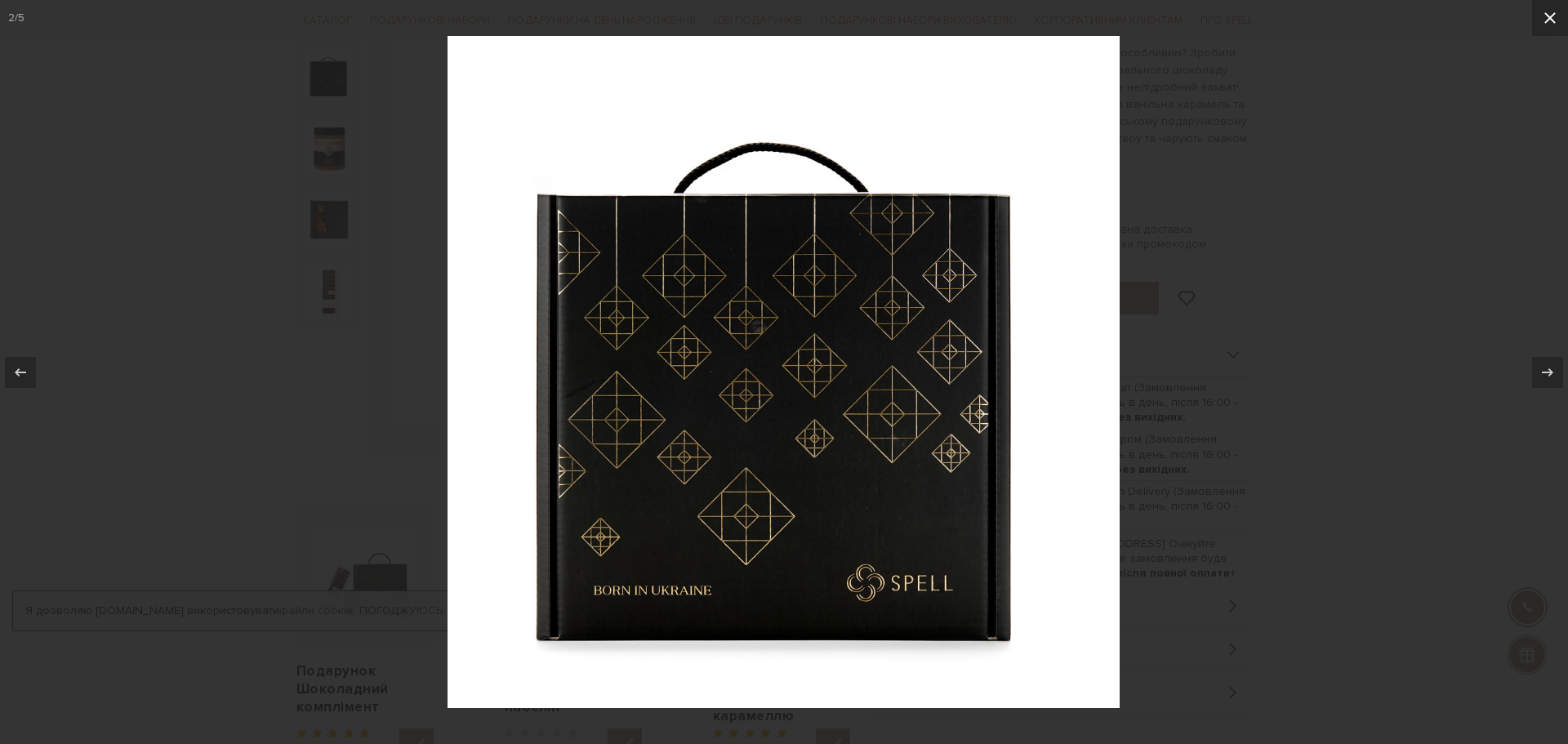
click at [1548, 16] on icon at bounding box center [1549, 17] width 11 height 11
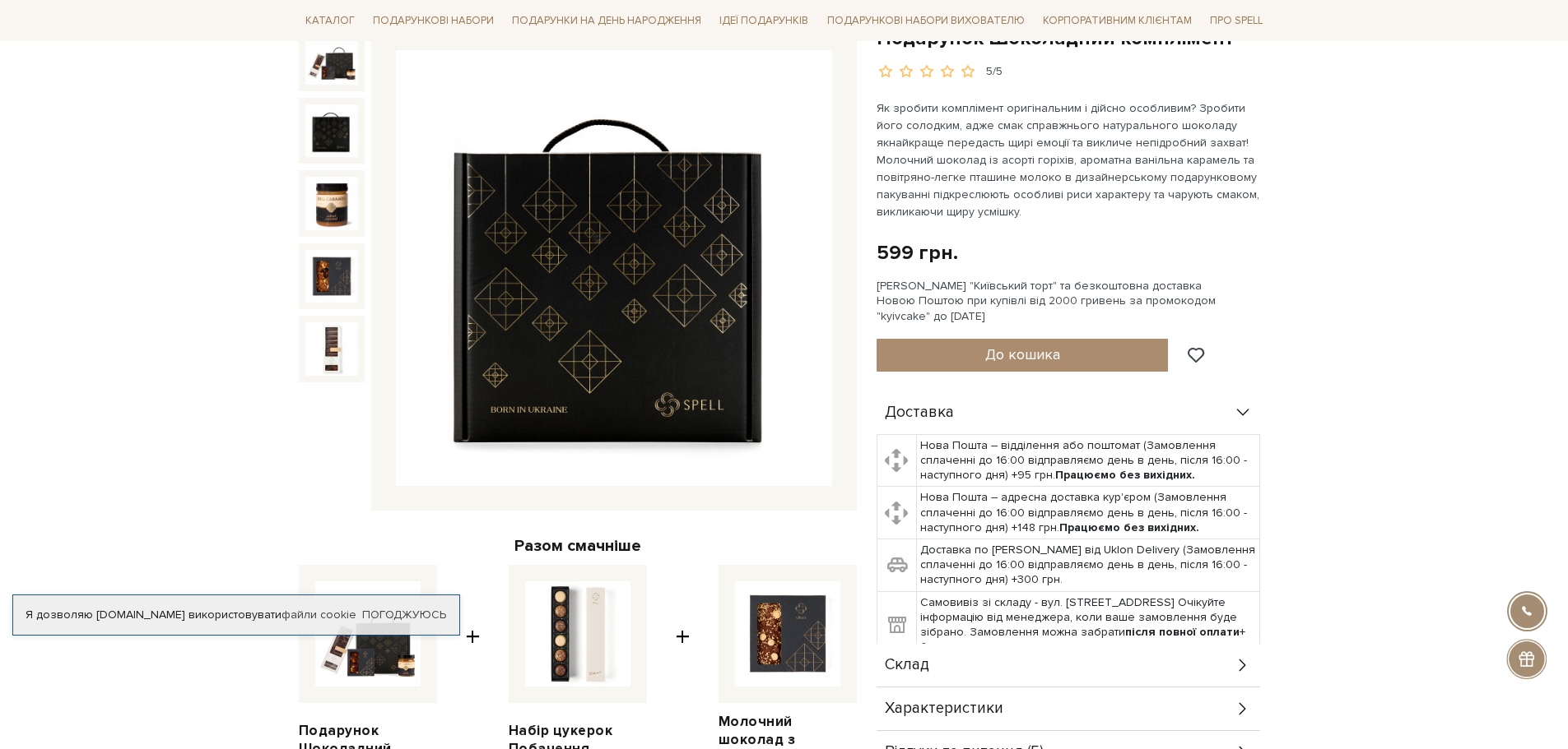
scroll to position [164, 0]
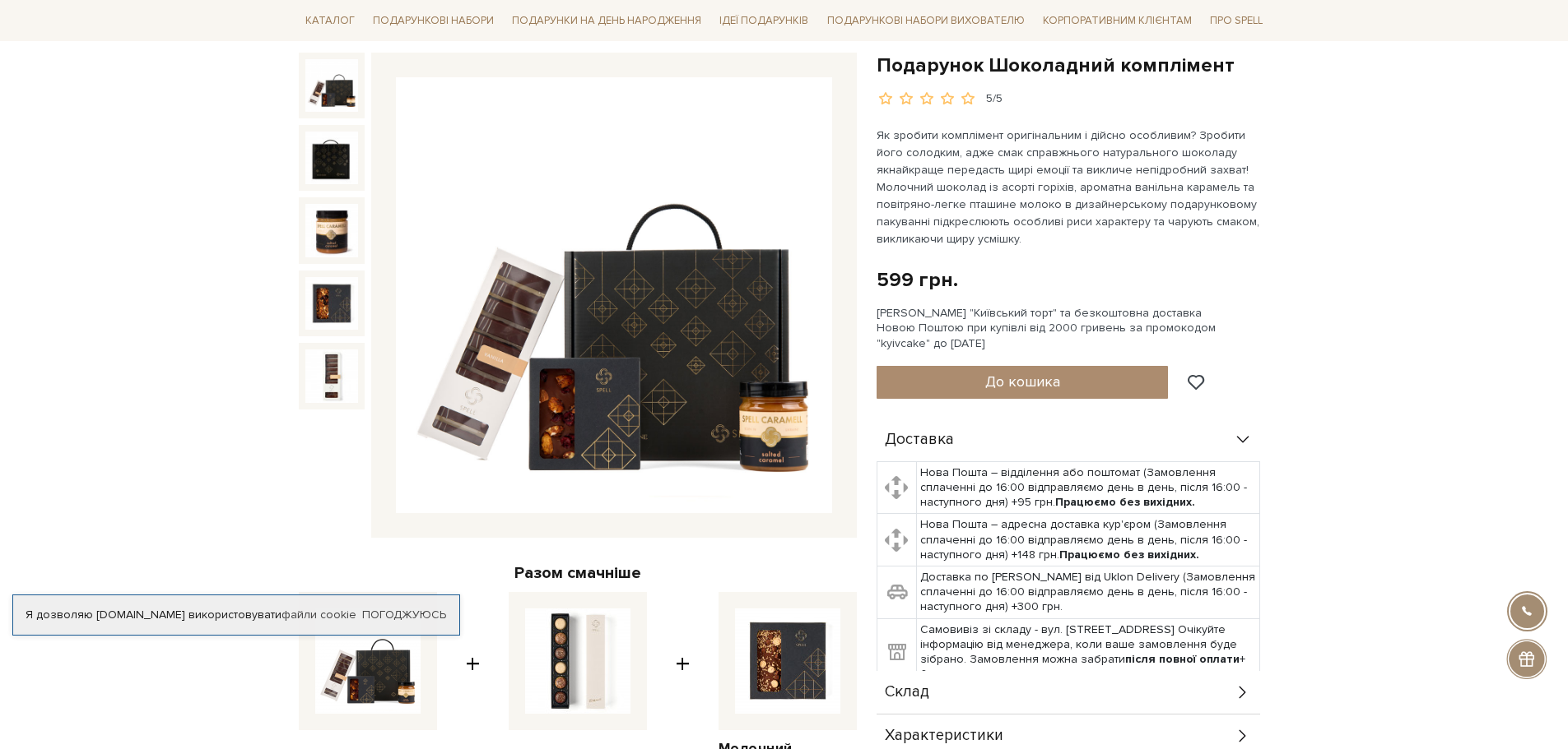
click at [354, 81] on img at bounding box center [331, 86] width 52 height 52
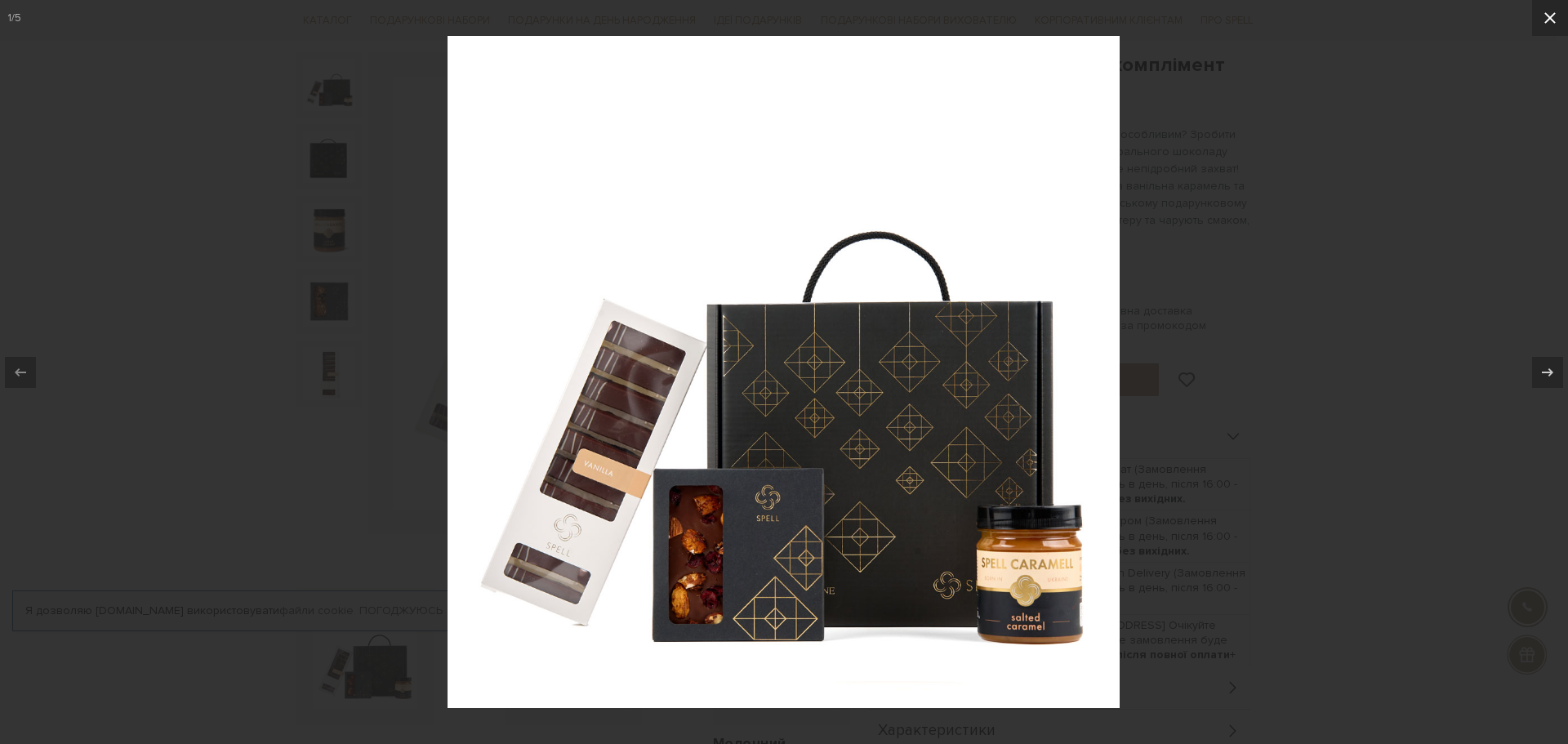
click at [1552, 6] on button at bounding box center [1549, 17] width 36 height 36
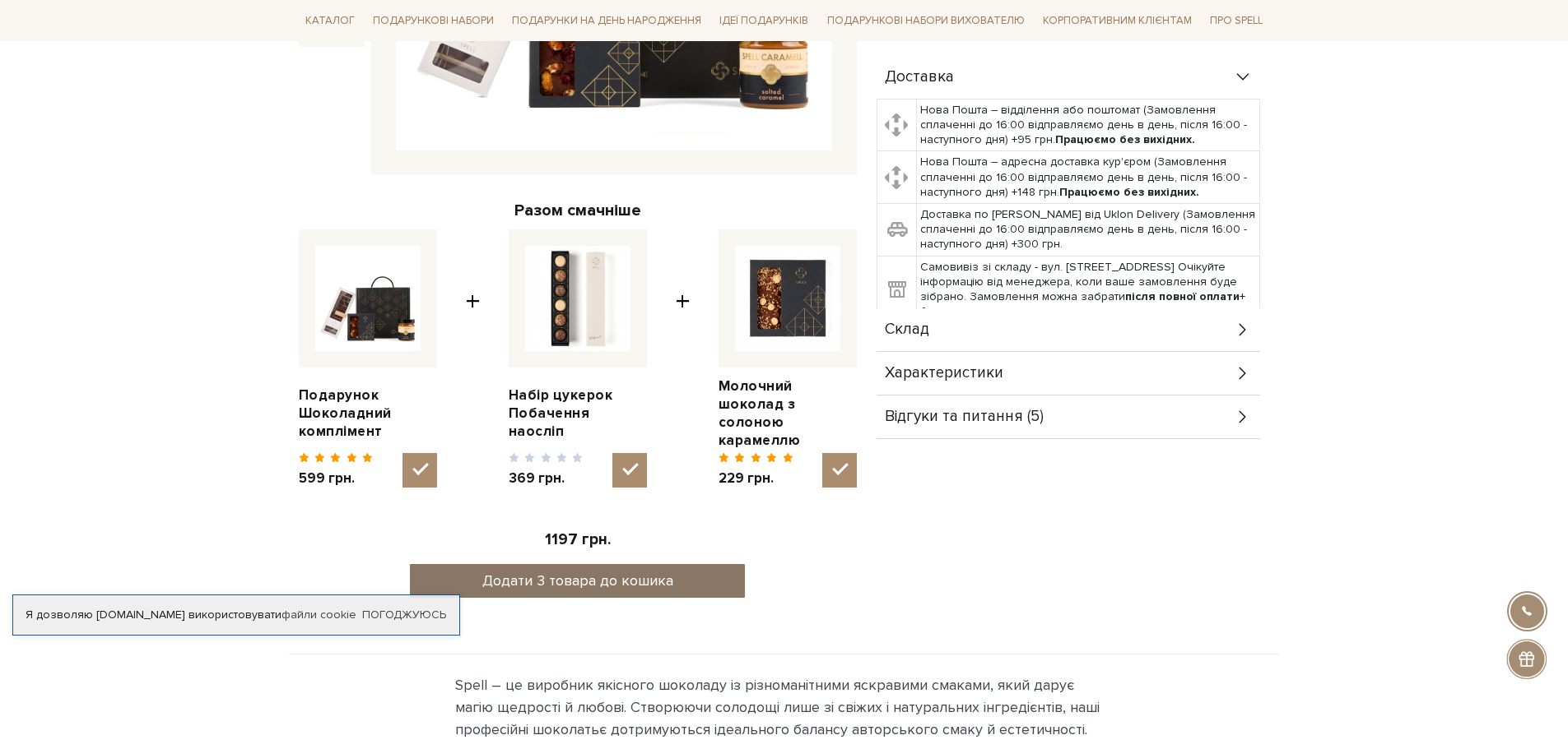
scroll to position [658, 0]
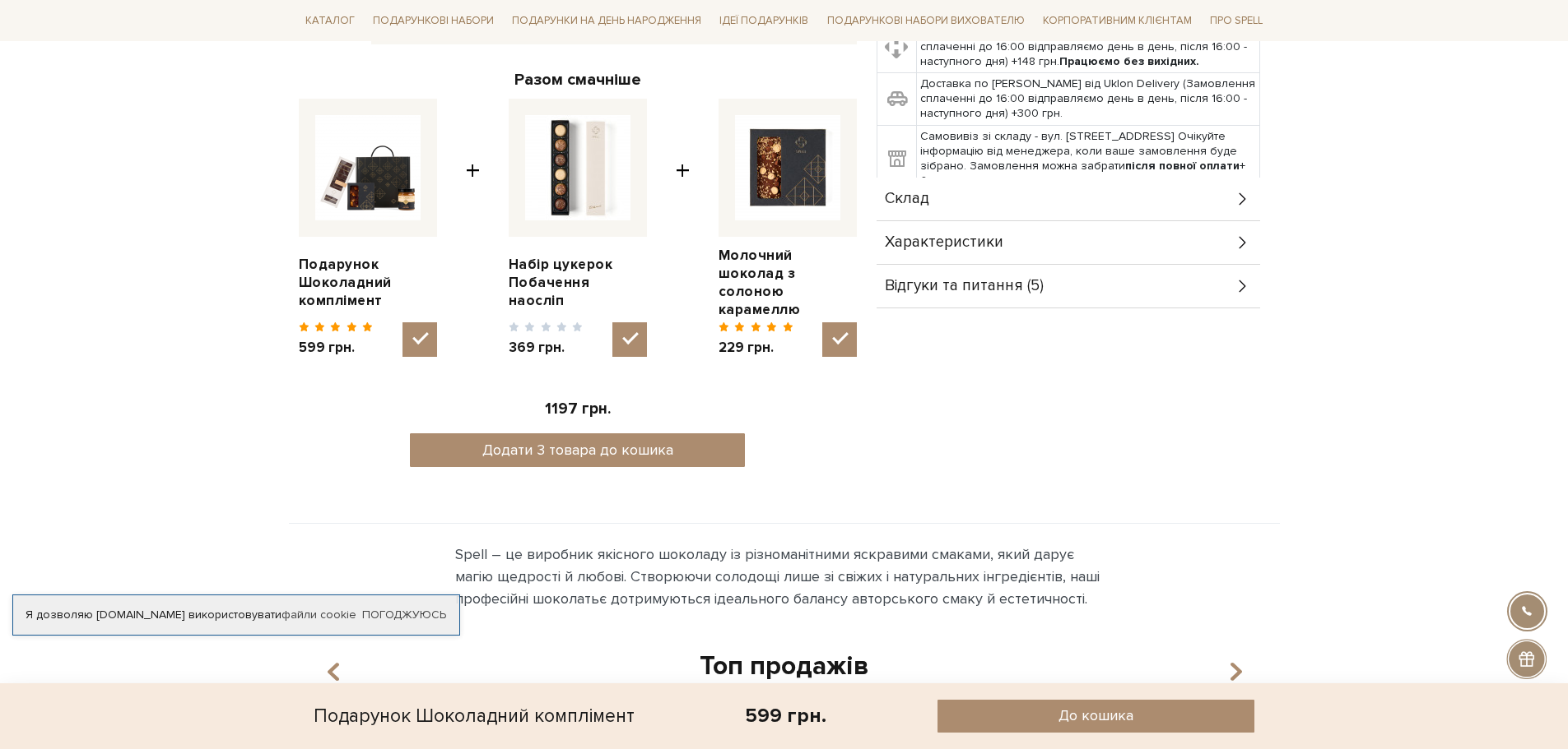
click at [422, 322] on input "checkbox" at bounding box center [420, 340] width 35 height 35
checkbox input "false"
click at [625, 332] on input "checkbox" at bounding box center [630, 340] width 35 height 35
checkbox input "false"
click at [849, 322] on input "checkbox" at bounding box center [839, 340] width 35 height 35
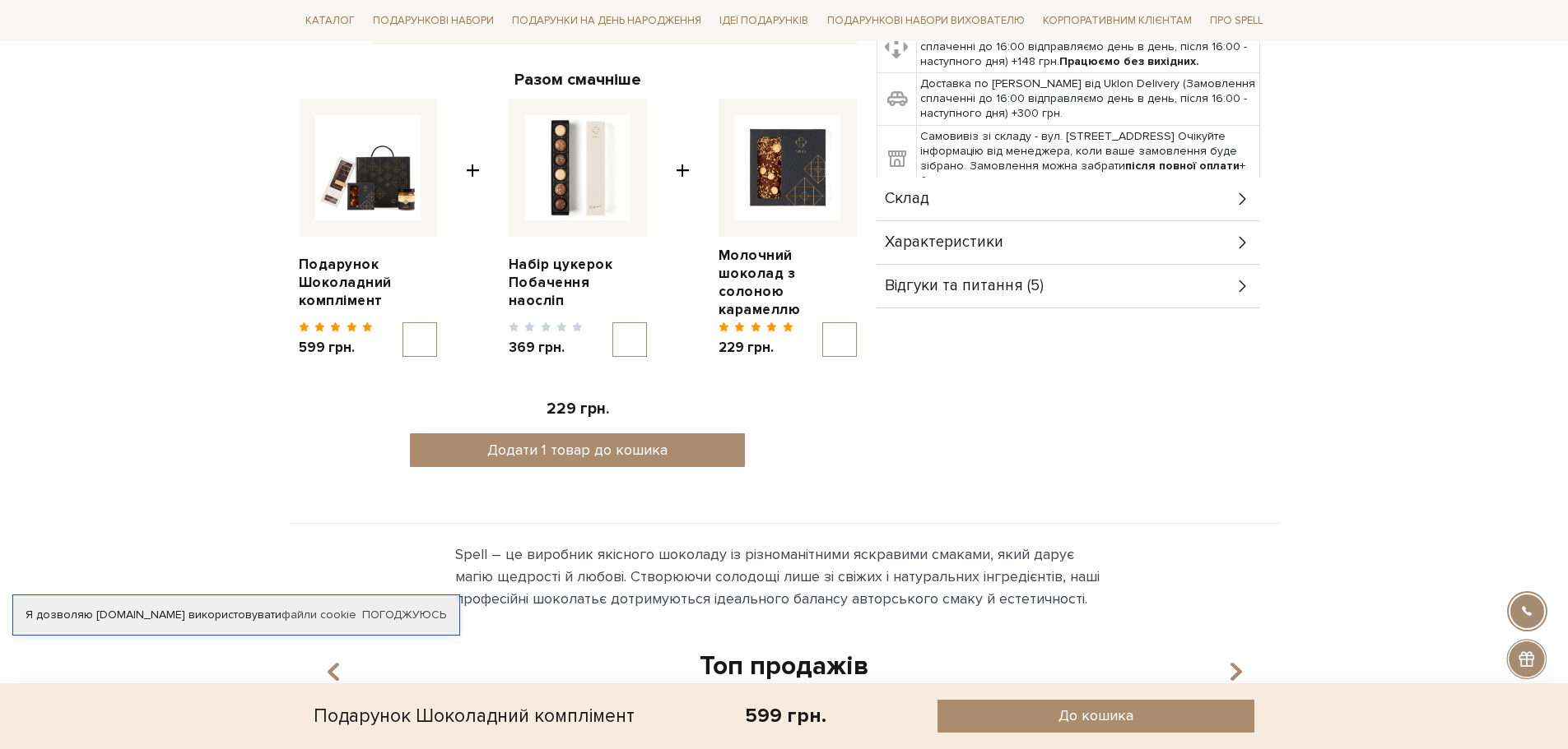
checkbox input "true"
click at [291, 177] on div "Подарунок Шоколадний комплімент 5/5 Разом смачніше Подарунок Шоколадний комплім…" at bounding box center [577, 22] width 577 height 925
click at [345, 177] on img at bounding box center [368, 168] width 106 height 106
click at [403, 322] on input "checkbox" at bounding box center [420, 340] width 35 height 35
click at [424, 330] on input "checkbox" at bounding box center [420, 340] width 35 height 35
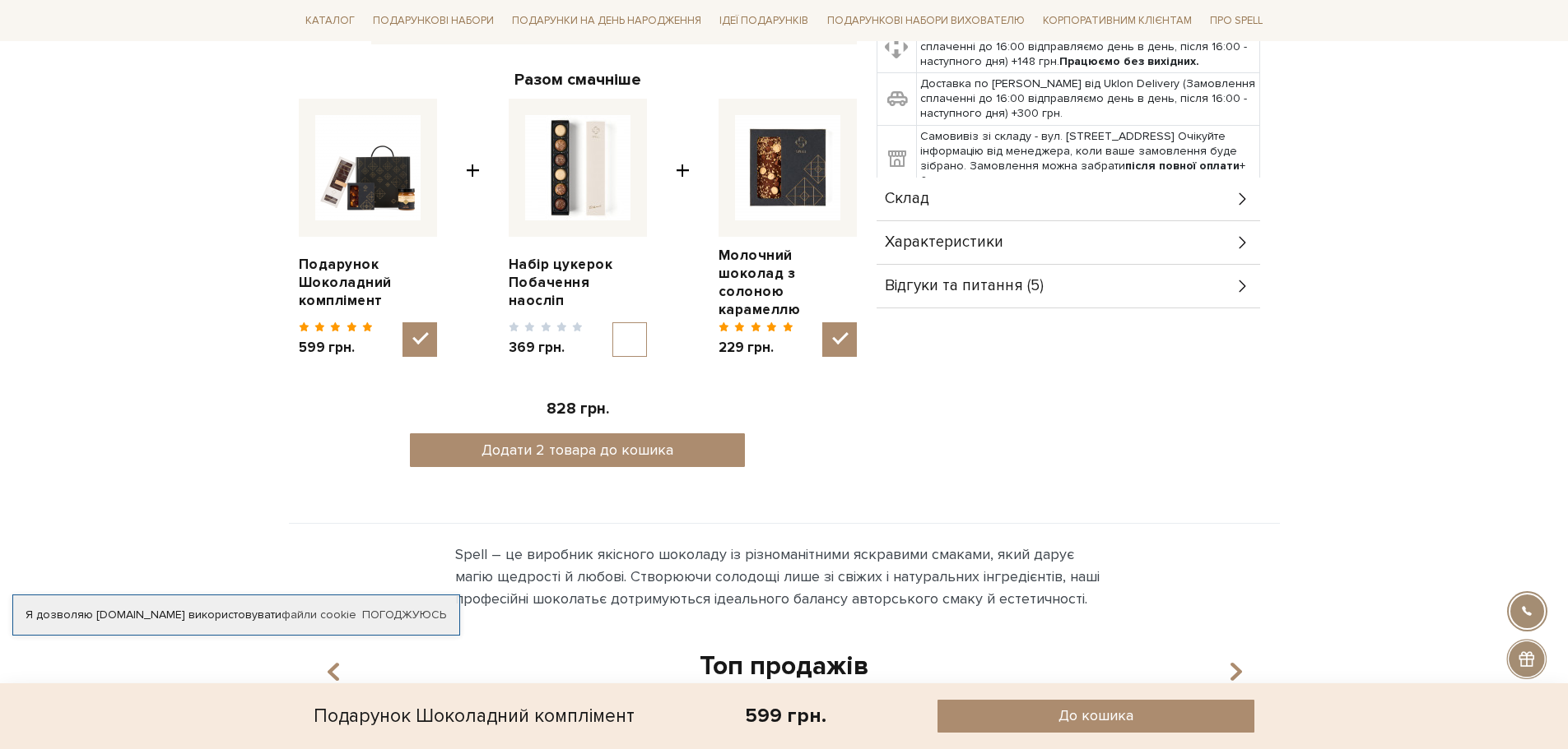
checkbox input "false"
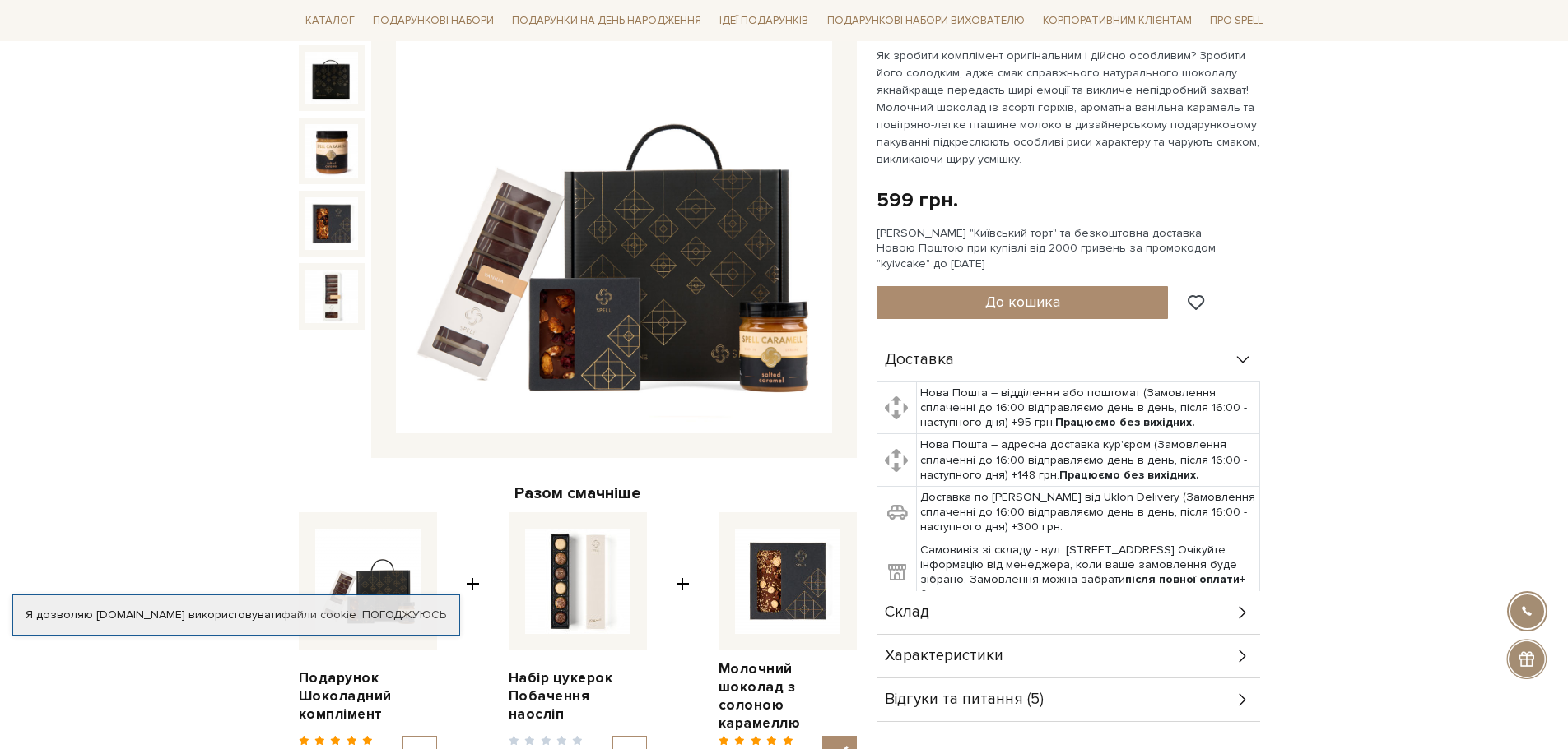
scroll to position [164, 0]
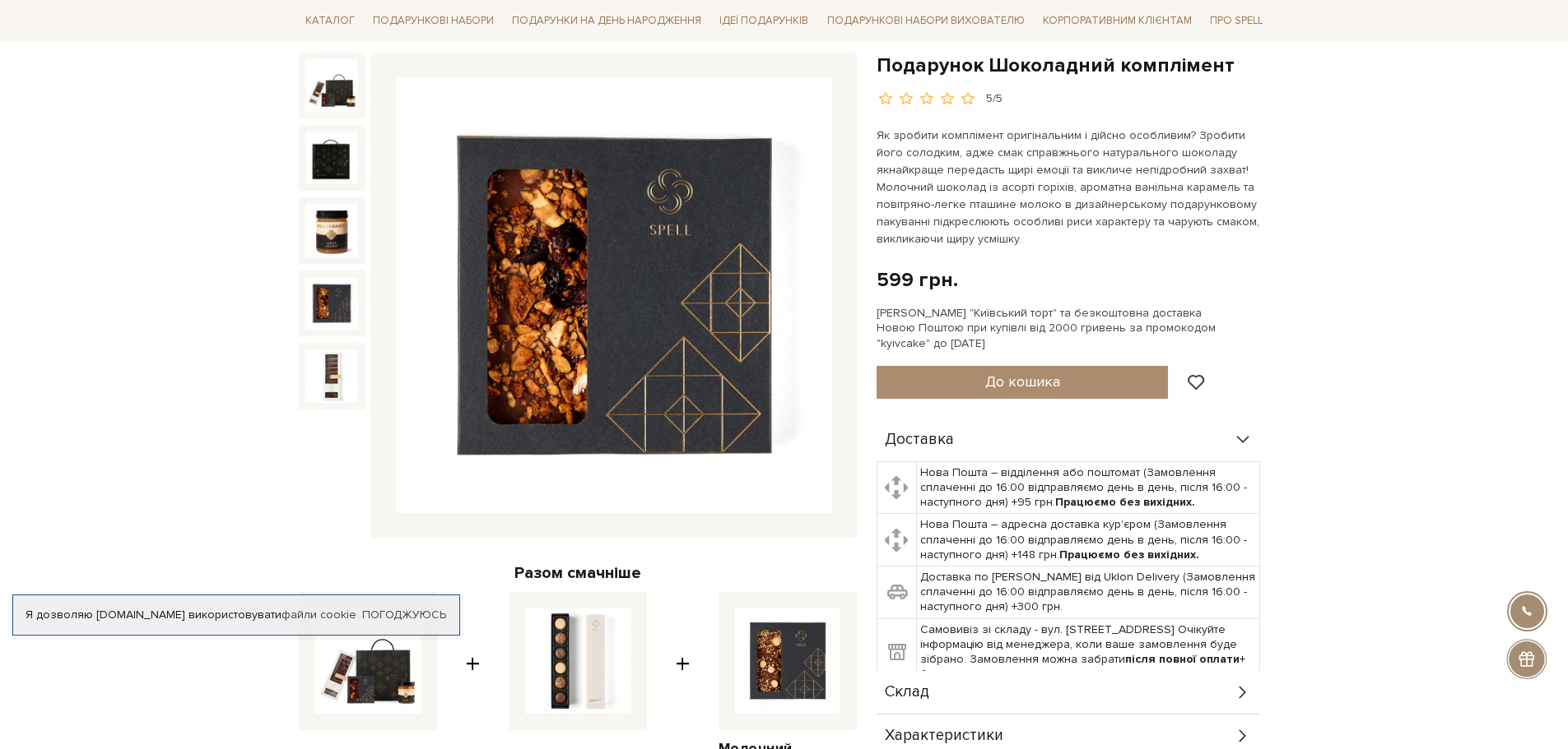
click at [328, 294] on img at bounding box center [331, 303] width 52 height 52
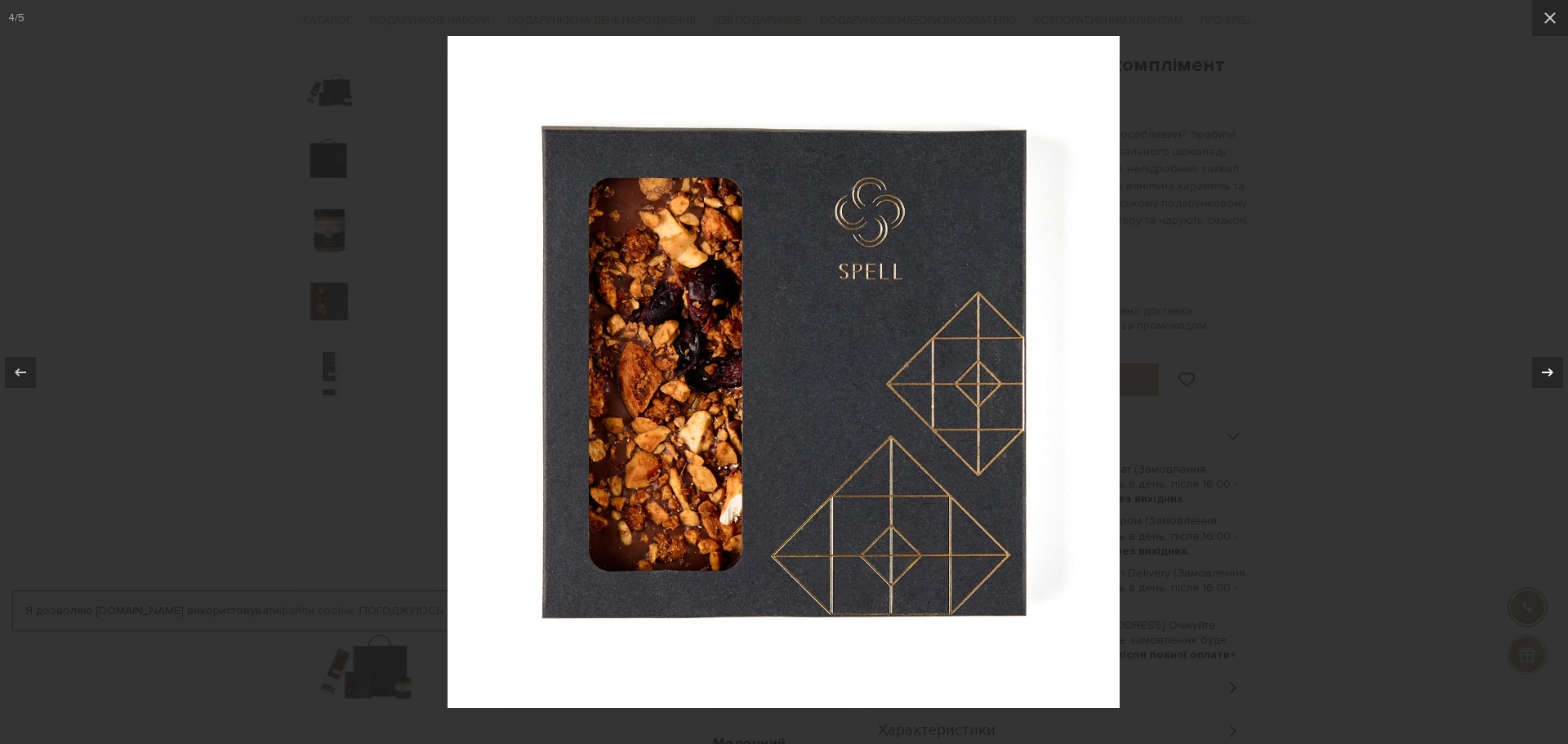
click at [1537, 387] on div at bounding box center [1547, 373] width 31 height 31
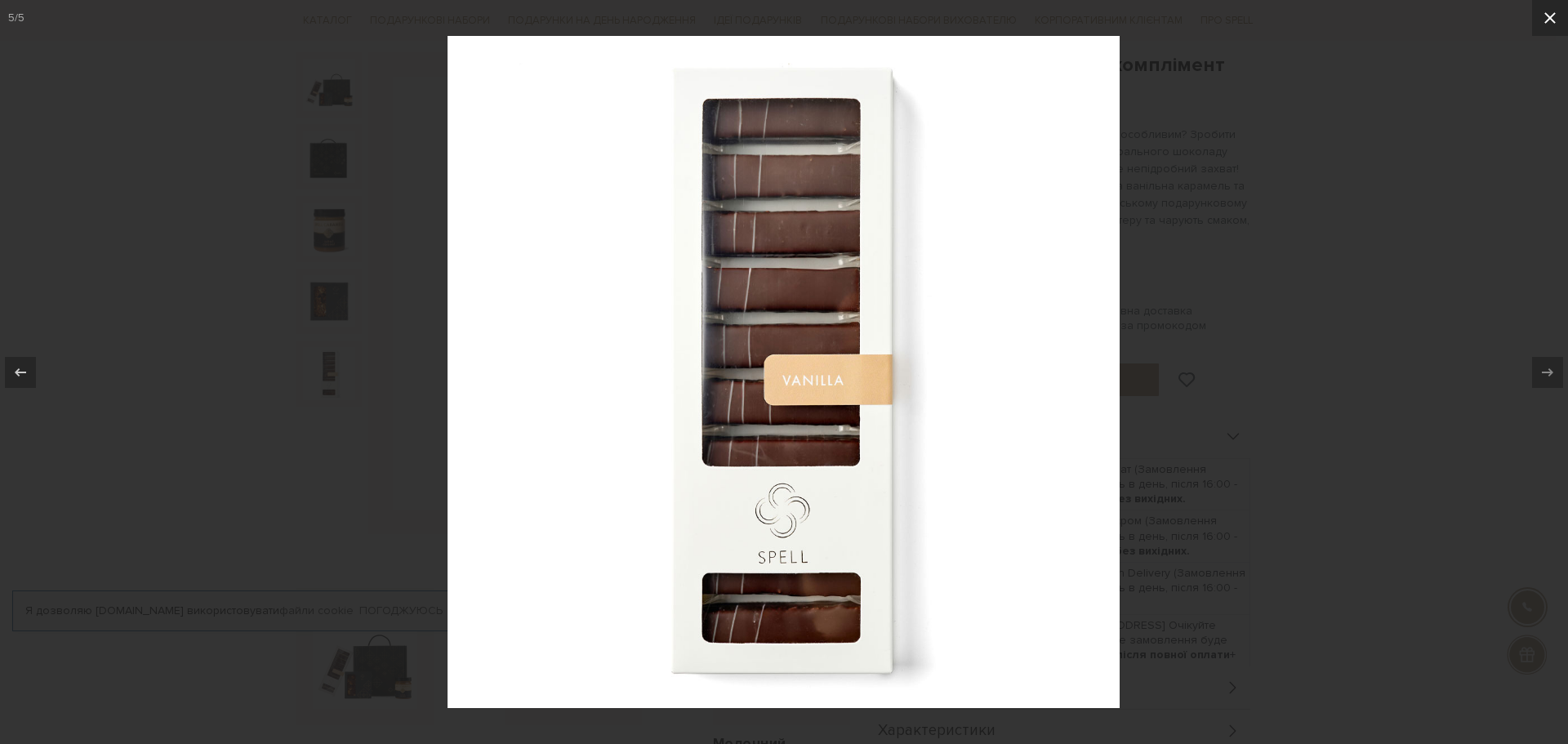
click at [1539, 20] on button at bounding box center [1549, 17] width 36 height 36
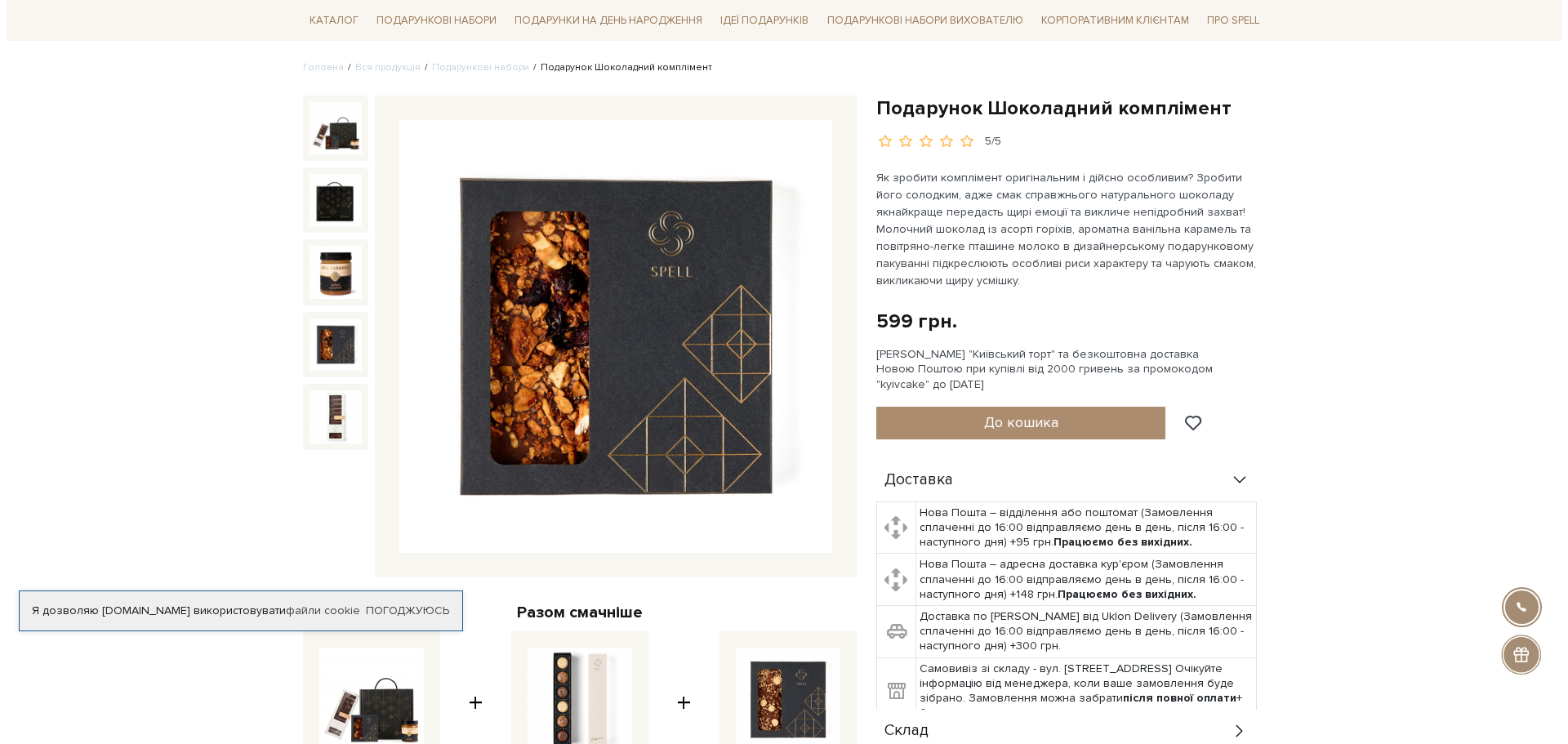
scroll to position [82, 0]
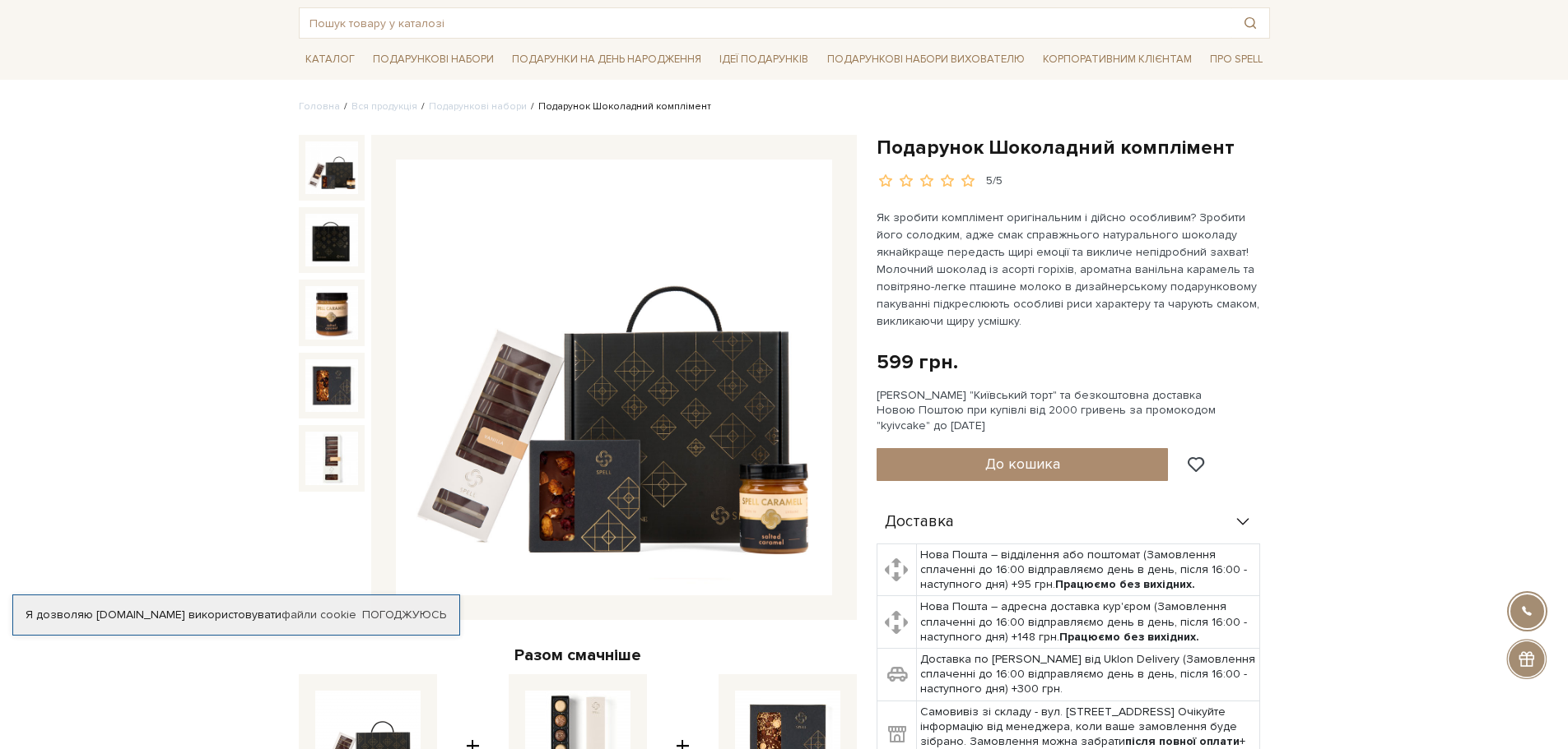
click at [339, 180] on img at bounding box center [331, 168] width 52 height 52
